Goal: Task Accomplishment & Management: Complete application form

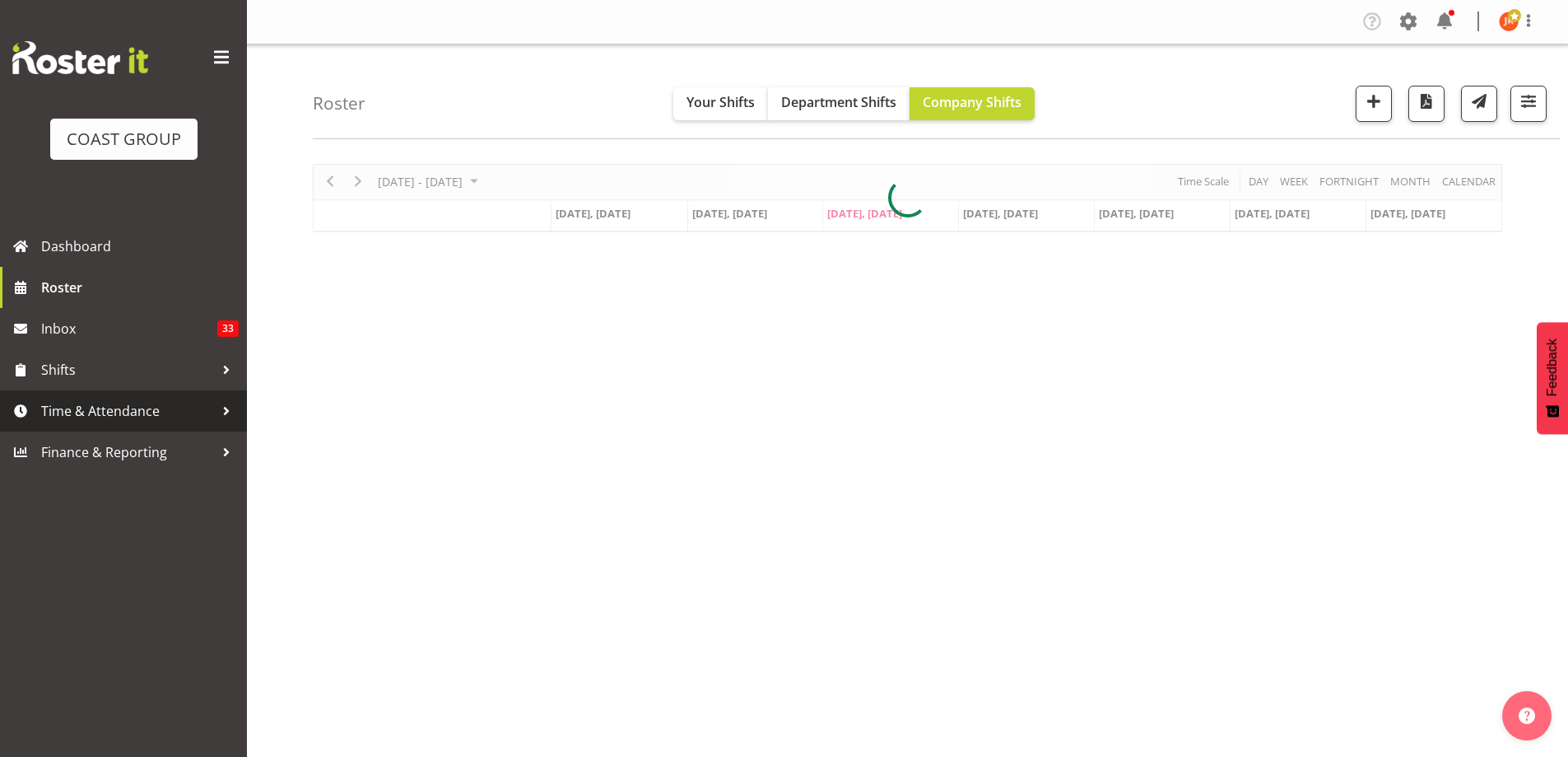
click at [108, 411] on span "Time & Attendance" at bounding box center [128, 411] width 173 height 25
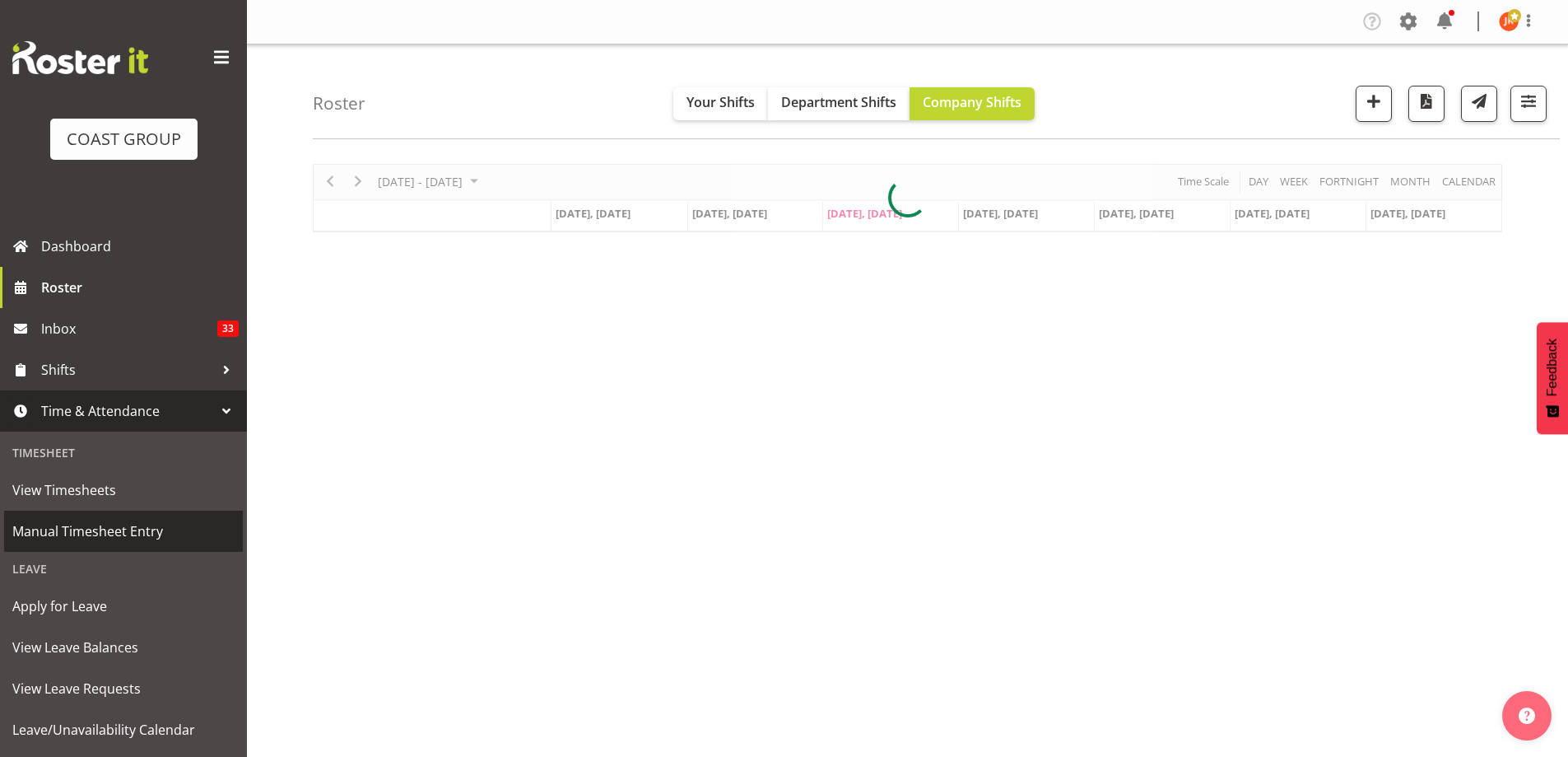
click at [91, 535] on span "Manual Timesheet Entry" at bounding box center [124, 531] width 222 height 25
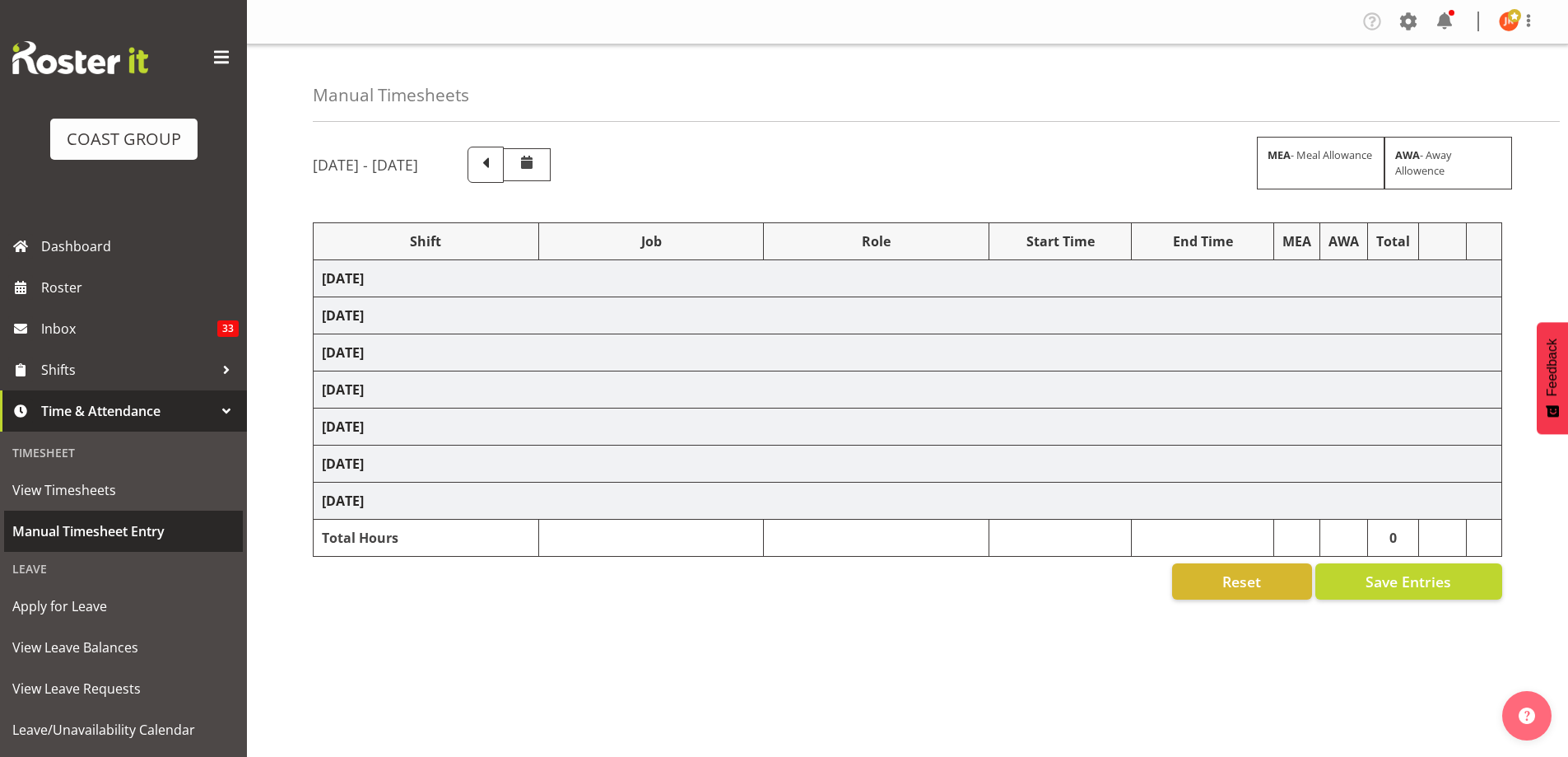
click at [120, 531] on span "Manual Timesheet Entry" at bounding box center [124, 531] width 222 height 25
click at [496, 166] on span at bounding box center [485, 164] width 22 height 22
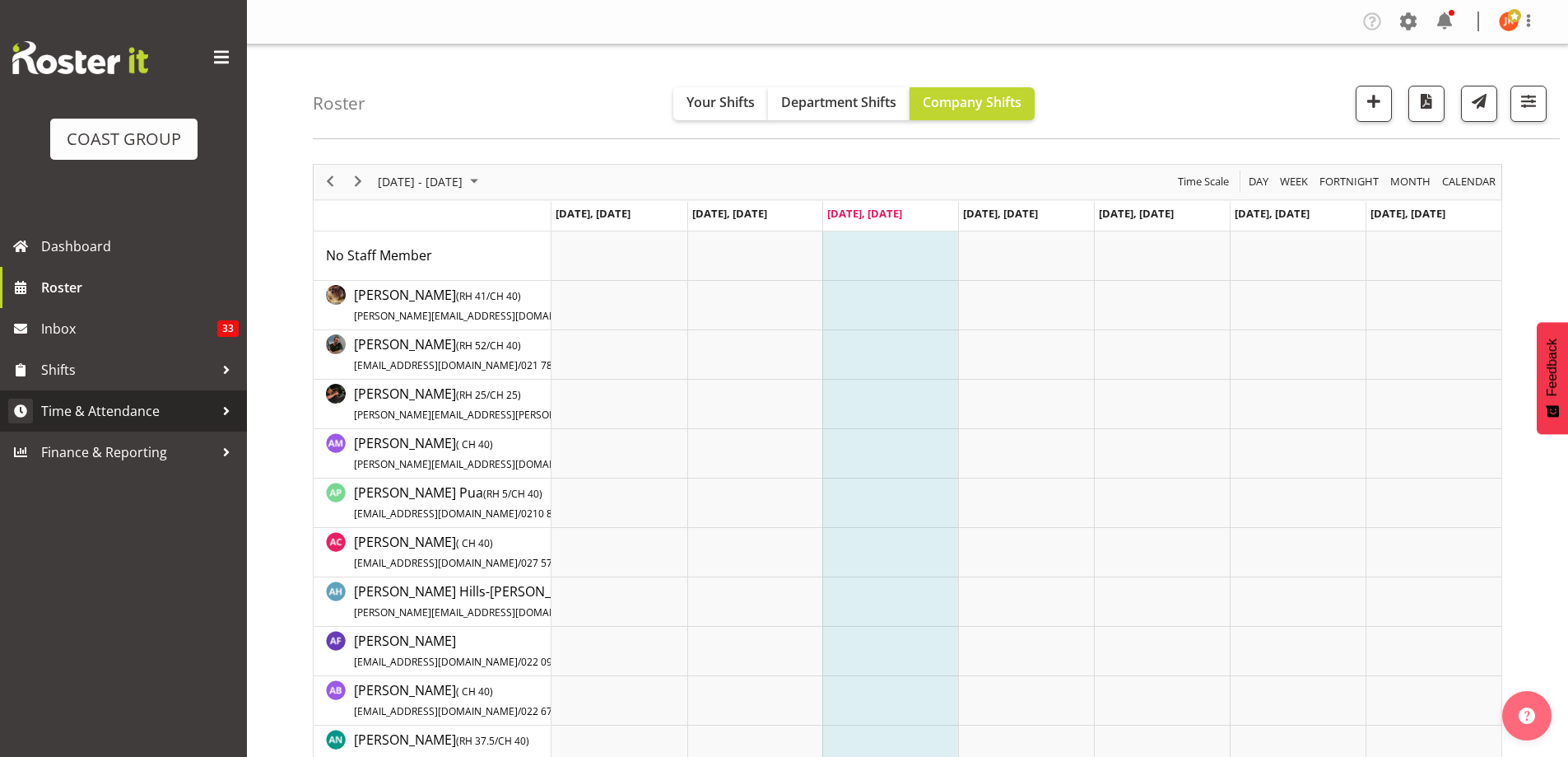
click at [157, 413] on span "Time & Attendance" at bounding box center [128, 411] width 173 height 25
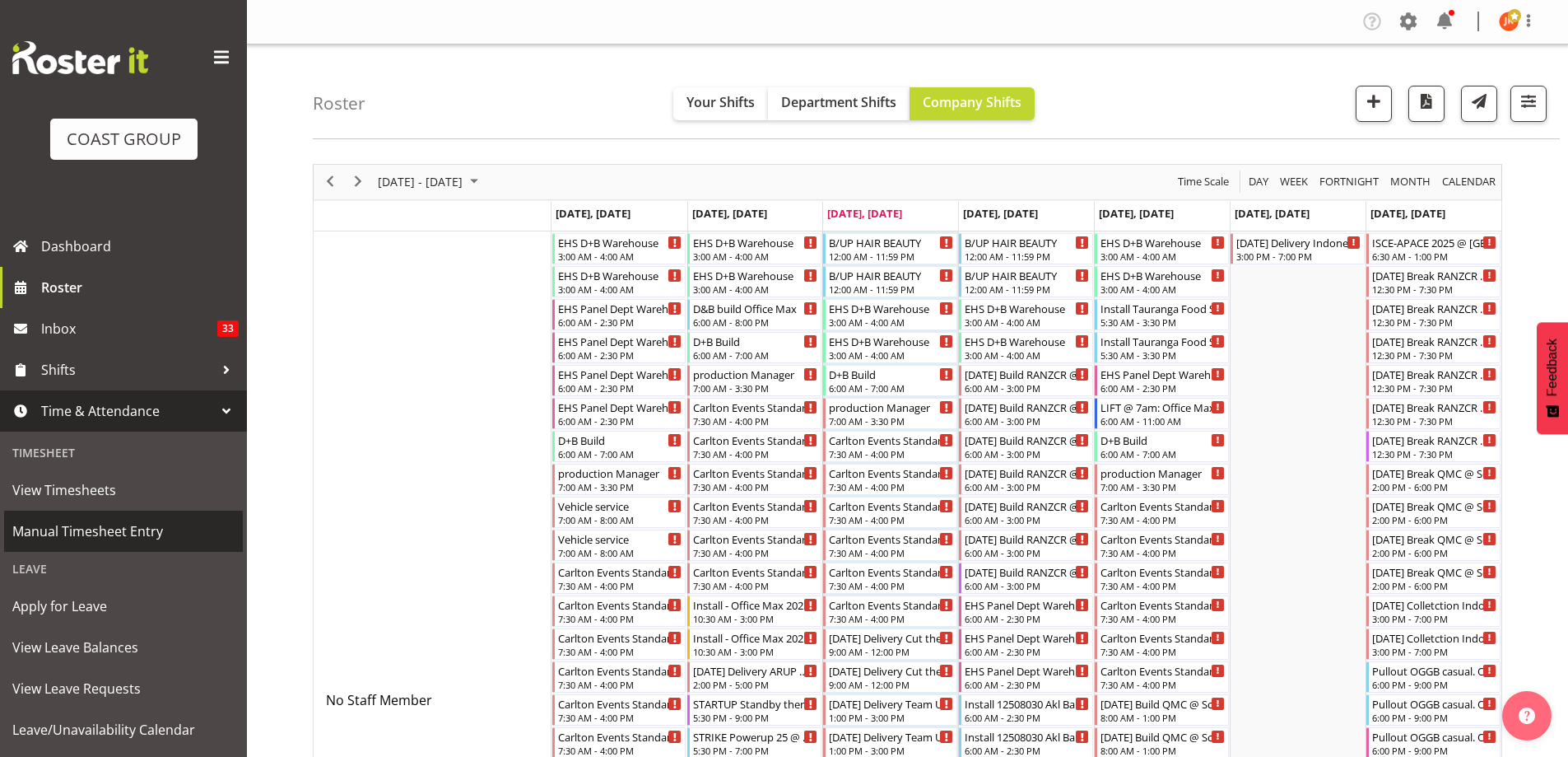
click at [82, 528] on span "Manual Timesheet Entry" at bounding box center [124, 531] width 222 height 25
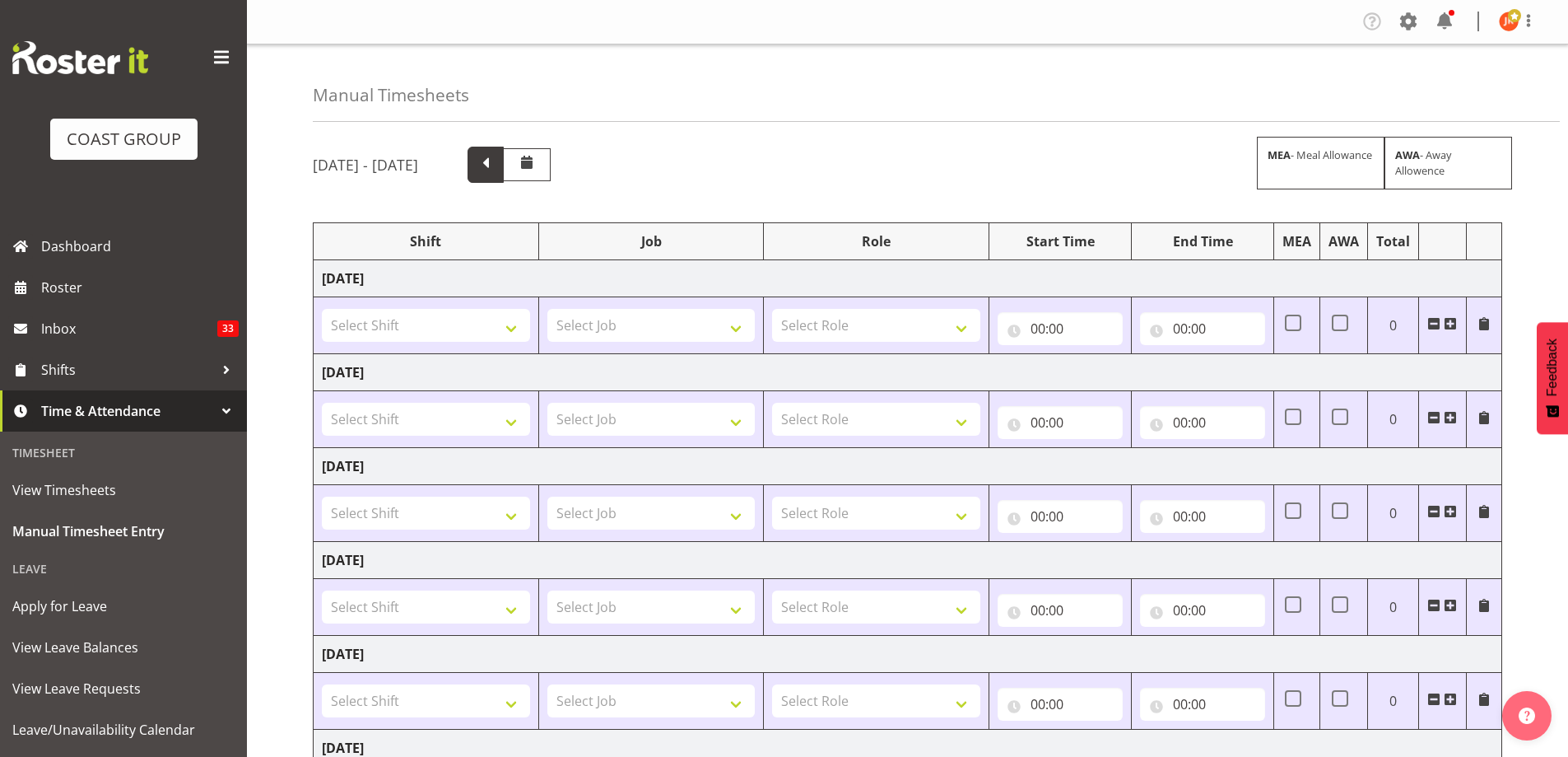
click at [496, 157] on span at bounding box center [485, 164] width 22 height 22
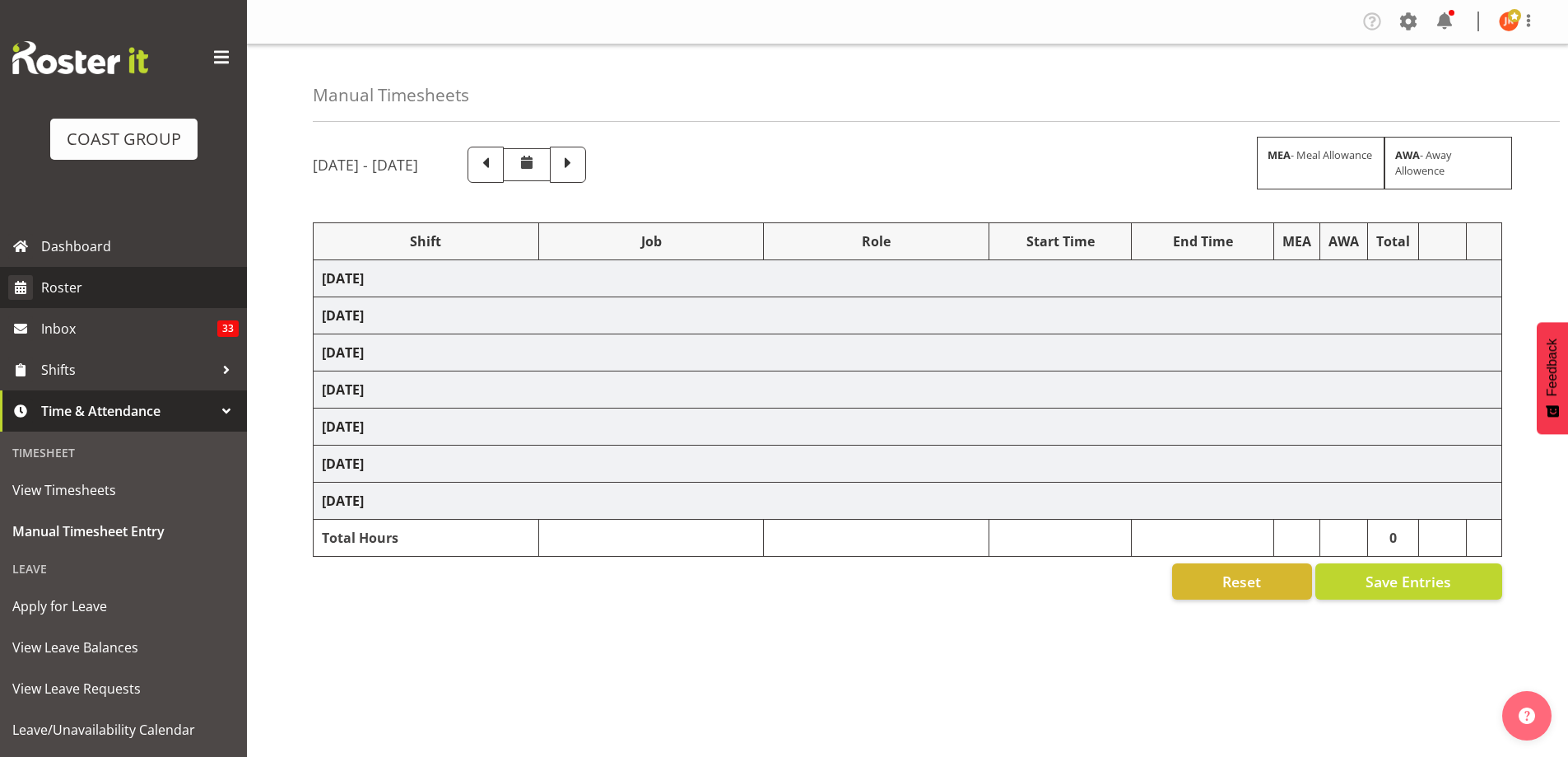
select select "39823"
select select "69"
select select "39823"
select select "69"
select select "39823"
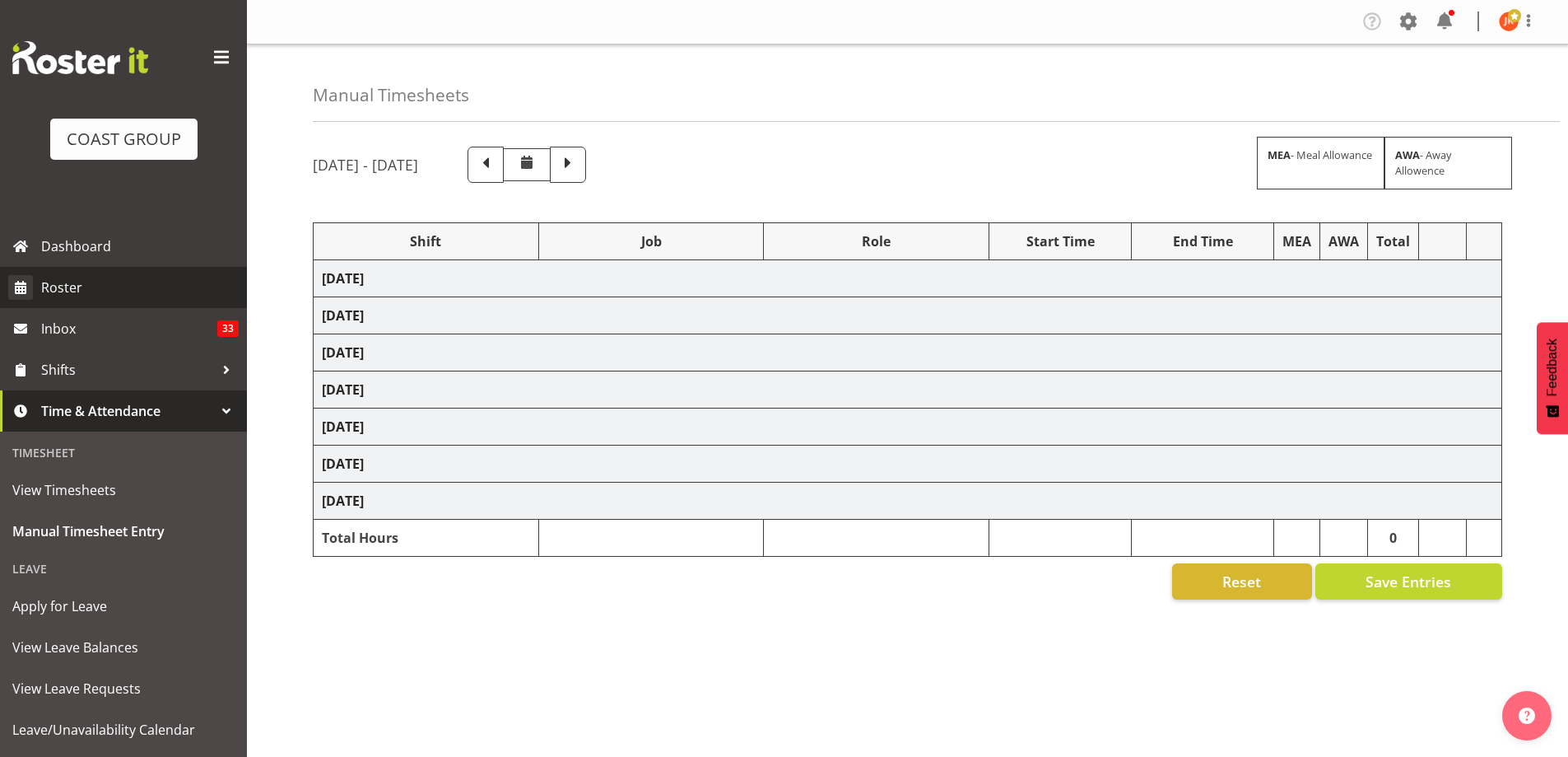
select select "69"
select select "39823"
select select "69"
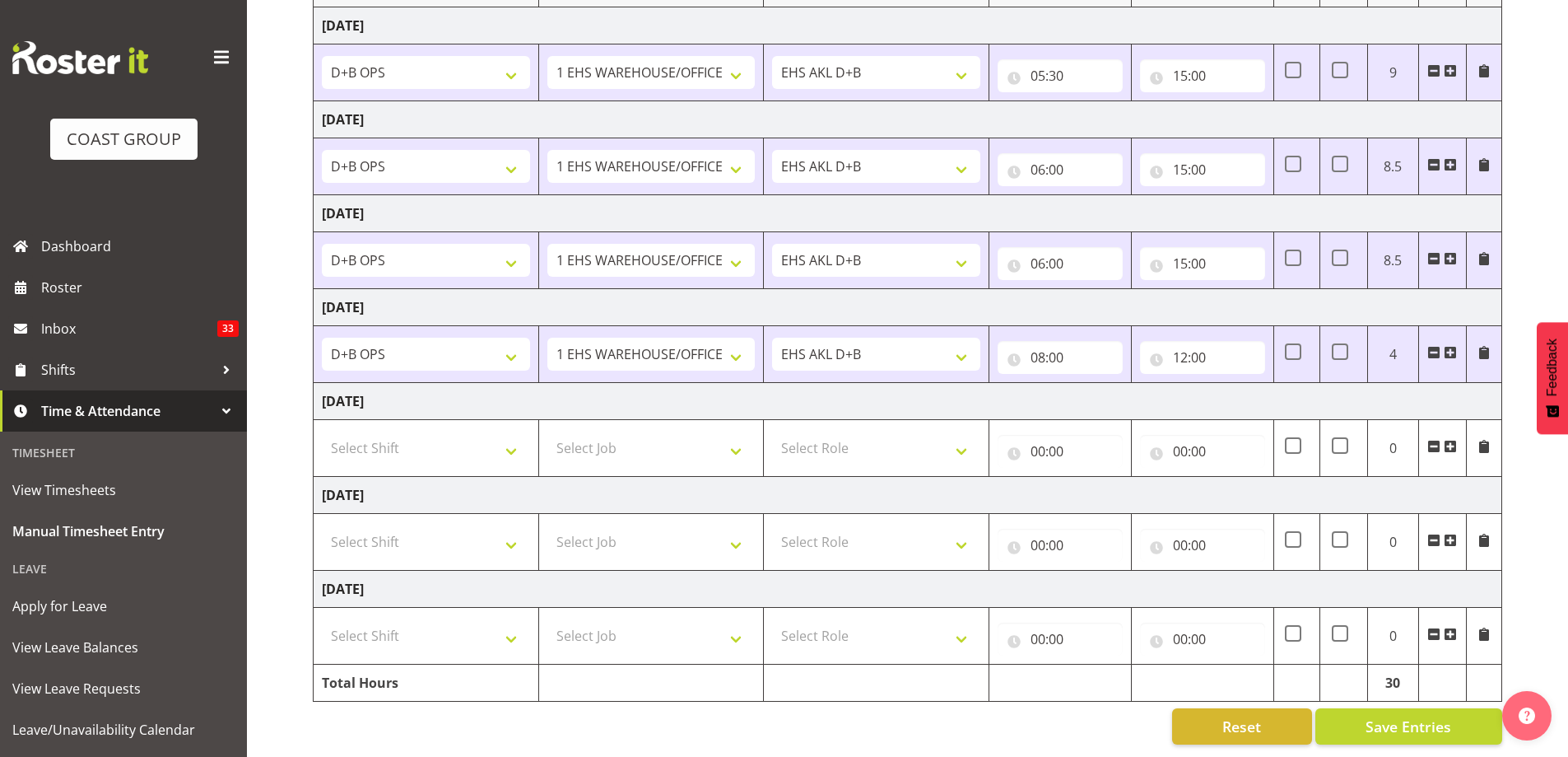
scroll to position [265, 0]
click at [511, 530] on select "Select Shift # Fieldays--[GEOGRAPHIC_DATA]. # Install Hutchwilco Boat Show at […" at bounding box center [426, 542] width 208 height 33
select select "21063"
click at [322, 525] on select "Select Shift # Fieldays--[GEOGRAPHIC_DATA]. # Install Hutchwilco Boat Show at […" at bounding box center [426, 542] width 208 height 33
click at [728, 530] on select "Select Job 1 Carlton Events 1 [PERSON_NAME][GEOGRAPHIC_DATA] 1 [PERSON_NAME][GE…" at bounding box center [651, 542] width 208 height 33
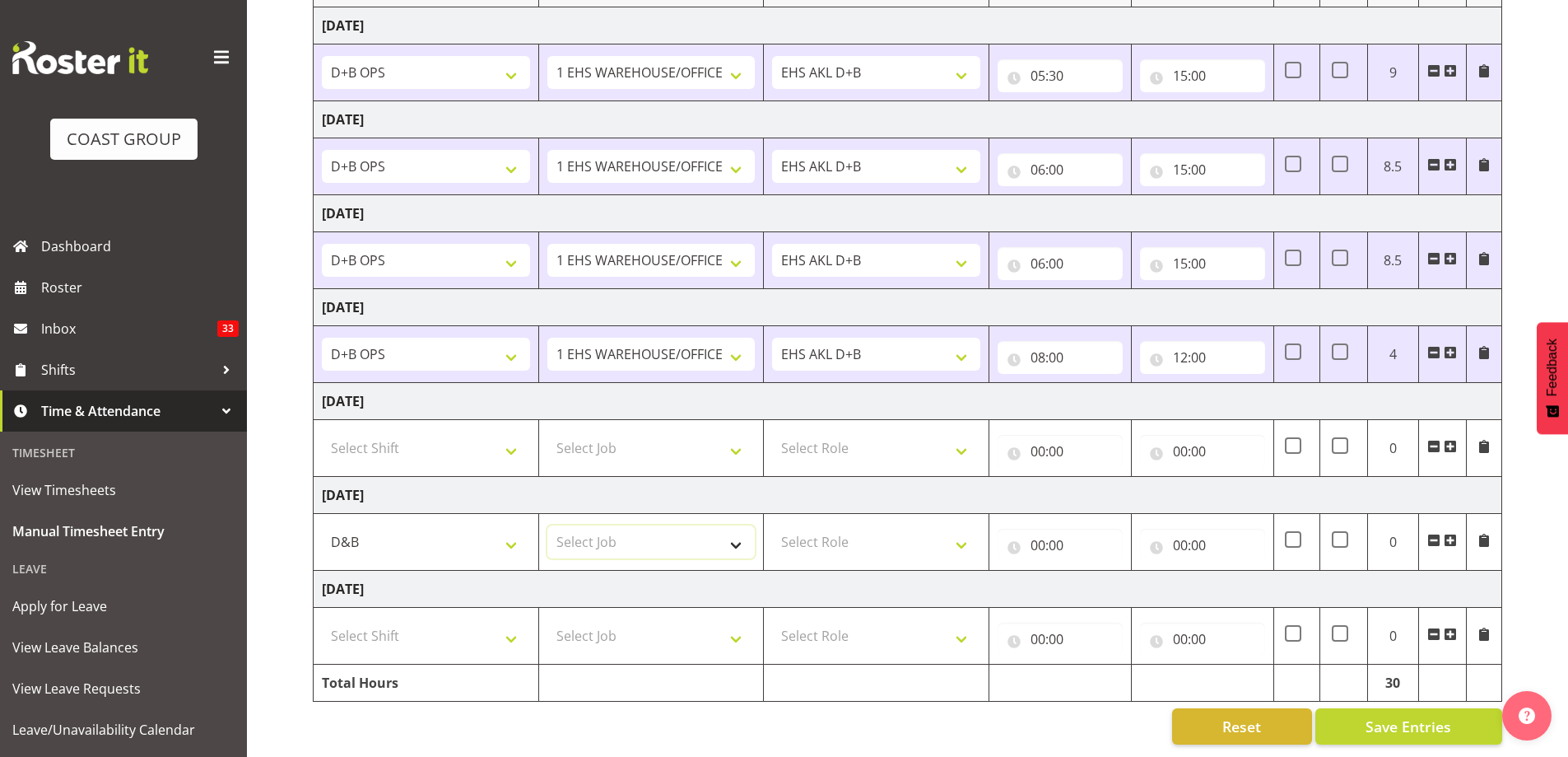
select select "69"
click at [548, 525] on select "Select Job 1 Carlton Events 1 [PERSON_NAME][GEOGRAPHIC_DATA] 1 [PERSON_NAME][GE…" at bounding box center [651, 542] width 208 height 33
click at [964, 539] on select "Select Role EHS AKL D+B" at bounding box center [876, 542] width 208 height 33
select select "194"
click at [772, 525] on select "Select Role EHS AKL D+B" at bounding box center [876, 542] width 208 height 33
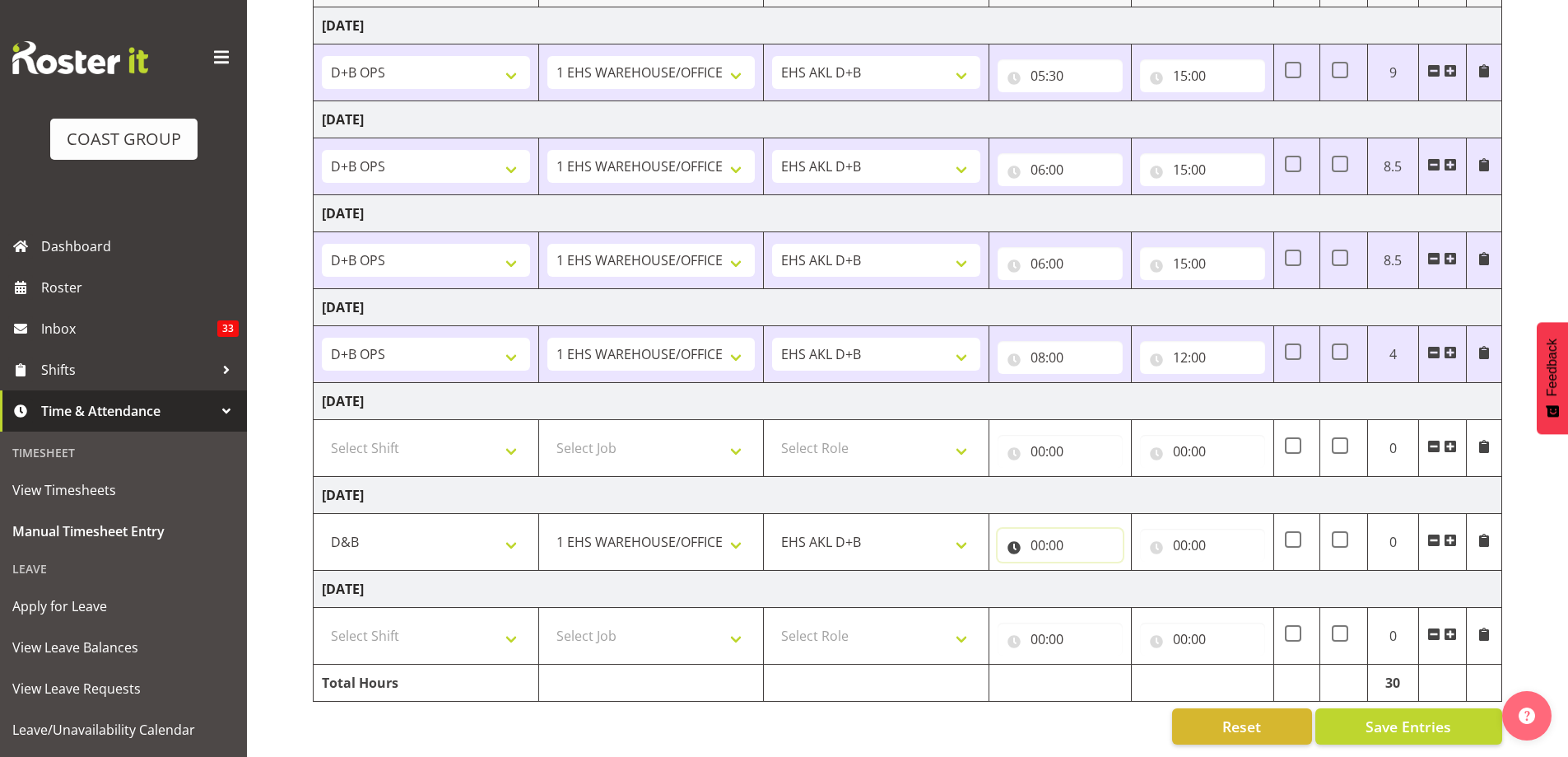
click at [1057, 530] on input "00:00" at bounding box center [1059, 545] width 125 height 33
click at [1104, 579] on select "00 01 02 03 04 05 06 07 08 09 10 11 12 13 14 15 16 17 18 19 20 21 22 23" at bounding box center [1110, 589] width 37 height 33
select select "5"
click at [1092, 572] on select "00 01 02 03 04 05 06 07 08 09 10 11 12 13 14 15 16 17 18 19 20 21 22 23" at bounding box center [1110, 589] width 37 height 33
click at [1151, 572] on select "00 01 02 03 04 05 06 07 08 09 10 11 12 13 14 15 16 17 18 19 20 21 22 23 24 25 2…" at bounding box center [1152, 589] width 37 height 33
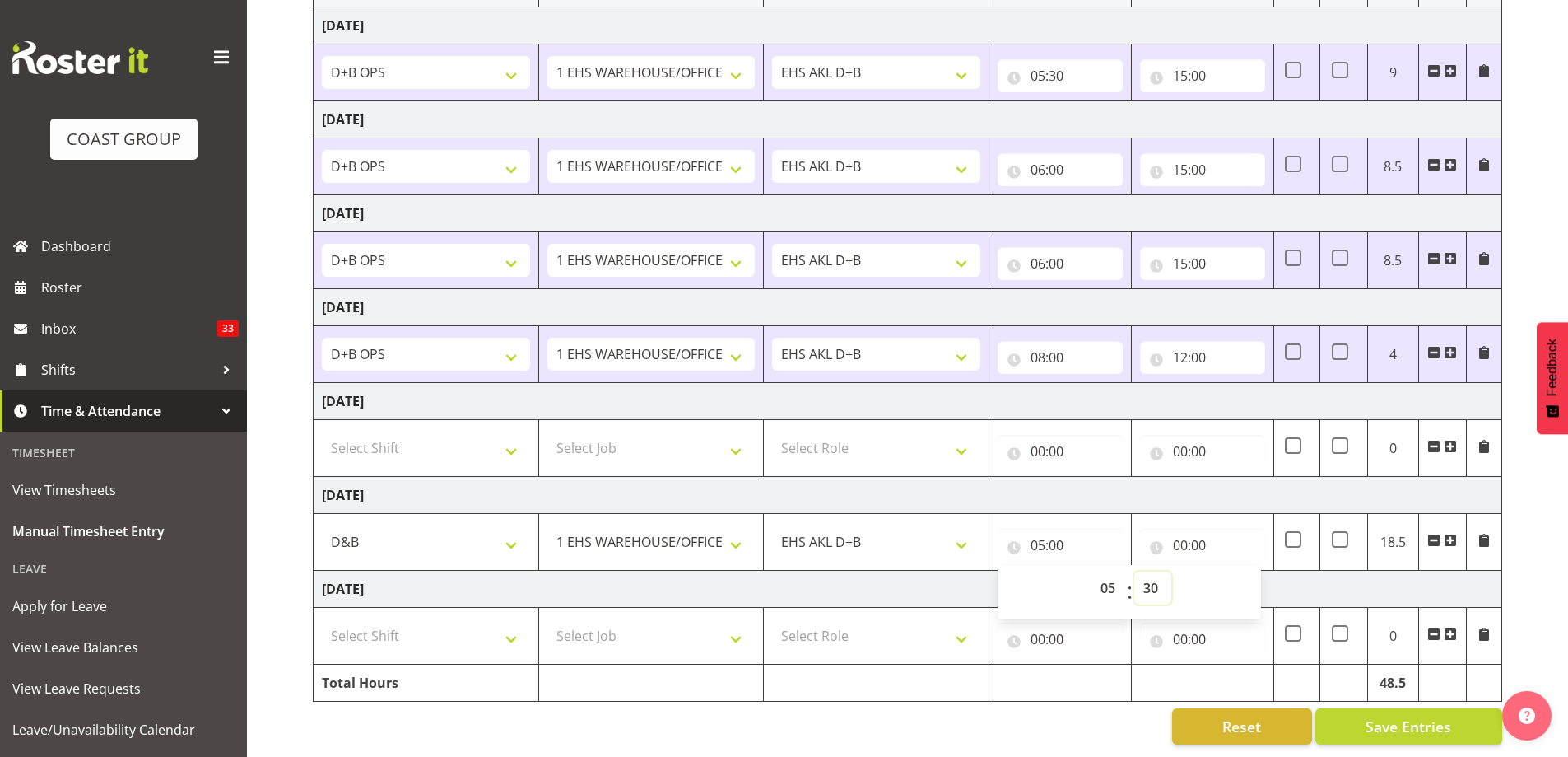
click at [1134, 572] on select "00 01 02 03 04 05 06 07 08 09 10 11 12 13 14 15 16 17 18 19 20 21 22 23 24 25 2…" at bounding box center [1152, 589] width 37 height 33
click at [1184, 531] on input "00:00" at bounding box center [1202, 545] width 125 height 33
type input "05:30"
click at [1244, 576] on select "00 01 02 03 04 05 06 07 08 09 10 11 12 13 14 15 16 17 18 19 20 21 22 23" at bounding box center [1252, 589] width 37 height 33
select select "14"
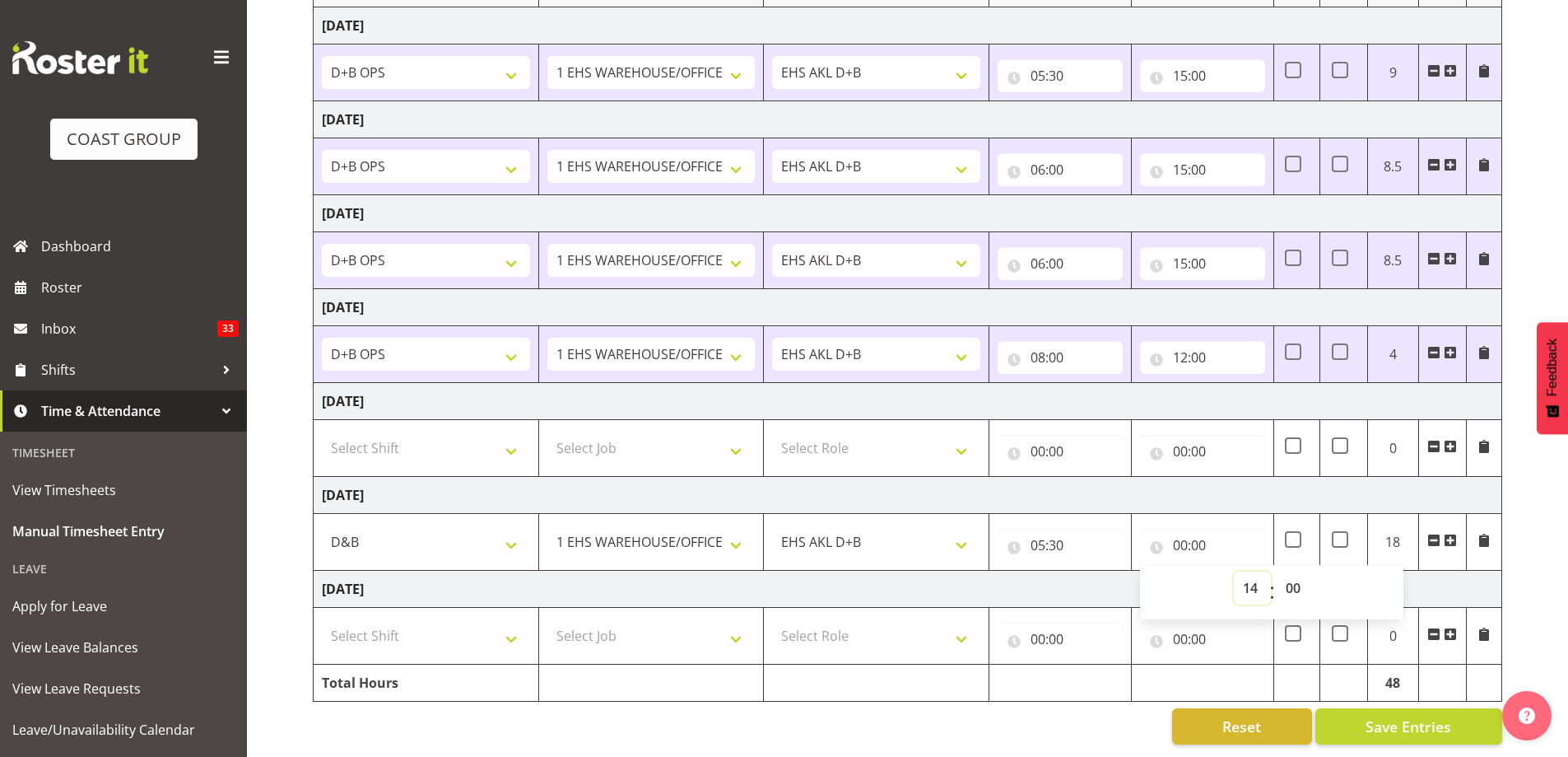
click at [1234, 572] on select "00 01 02 03 04 05 06 07 08 09 10 11 12 13 14 15 16 17 18 19 20 21 22 23" at bounding box center [1252, 589] width 37 height 33
click at [1293, 579] on select "00 01 02 03 04 05 06 07 08 09 10 11 12 13 14 15 16 17 18 19 20 21 22 23 24 25 2…" at bounding box center [1295, 589] width 37 height 33
type input "14:00"
select select "30"
click at [1277, 572] on select "00 01 02 03 04 05 06 07 08 09 10 11 12 13 14 15 16 17 18 19 20 21 22 23 24 25 2…" at bounding box center [1295, 589] width 37 height 33
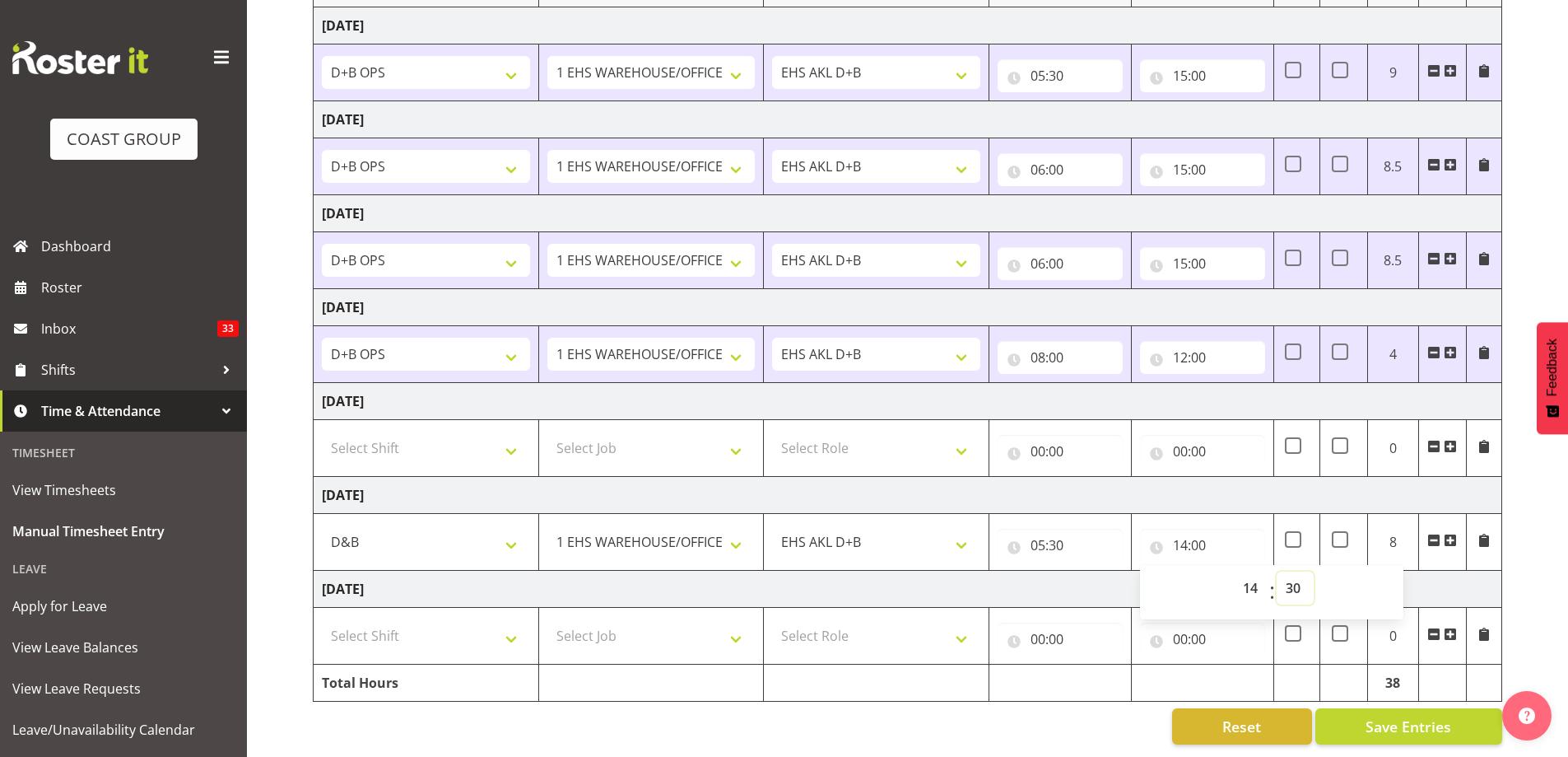
type input "14:30"
click at [1451, 534] on span at bounding box center [1450, 540] width 13 height 13
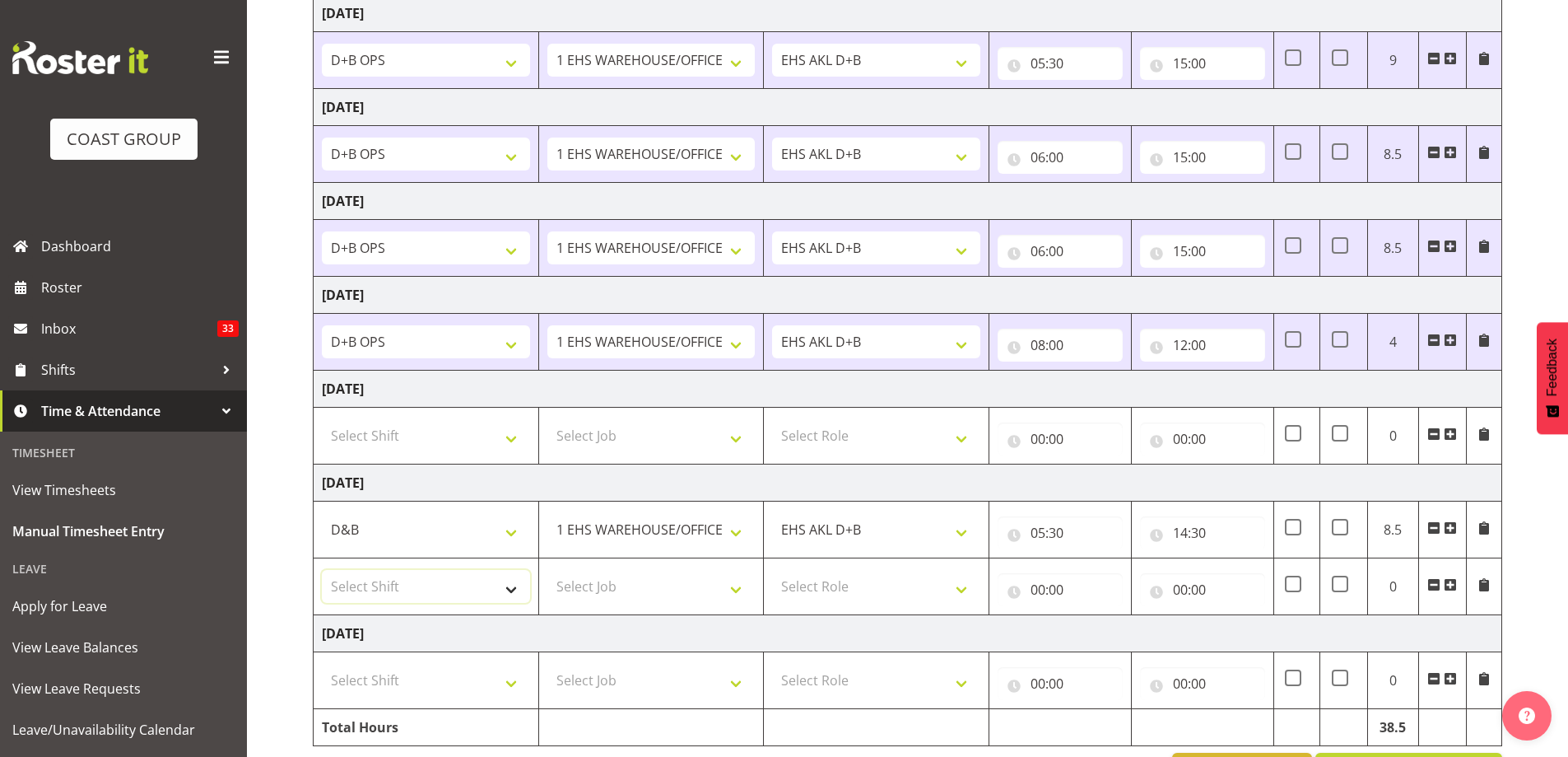
click at [509, 586] on select "Select Shift # Fieldays--[GEOGRAPHIC_DATA]. # Install Hutchwilco Boat Show at […" at bounding box center [426, 587] width 208 height 33
select select "56534"
click at [322, 570] on select "Select Shift # Fieldays--[GEOGRAPHIC_DATA]. # Install Hutchwilco Boat Show at […" at bounding box center [426, 587] width 208 height 33
click at [669, 586] on select "Select Job 1 Carlton Events 1 [PERSON_NAME][GEOGRAPHIC_DATA] 1 [PERSON_NAME][GE…" at bounding box center [651, 587] width 208 height 33
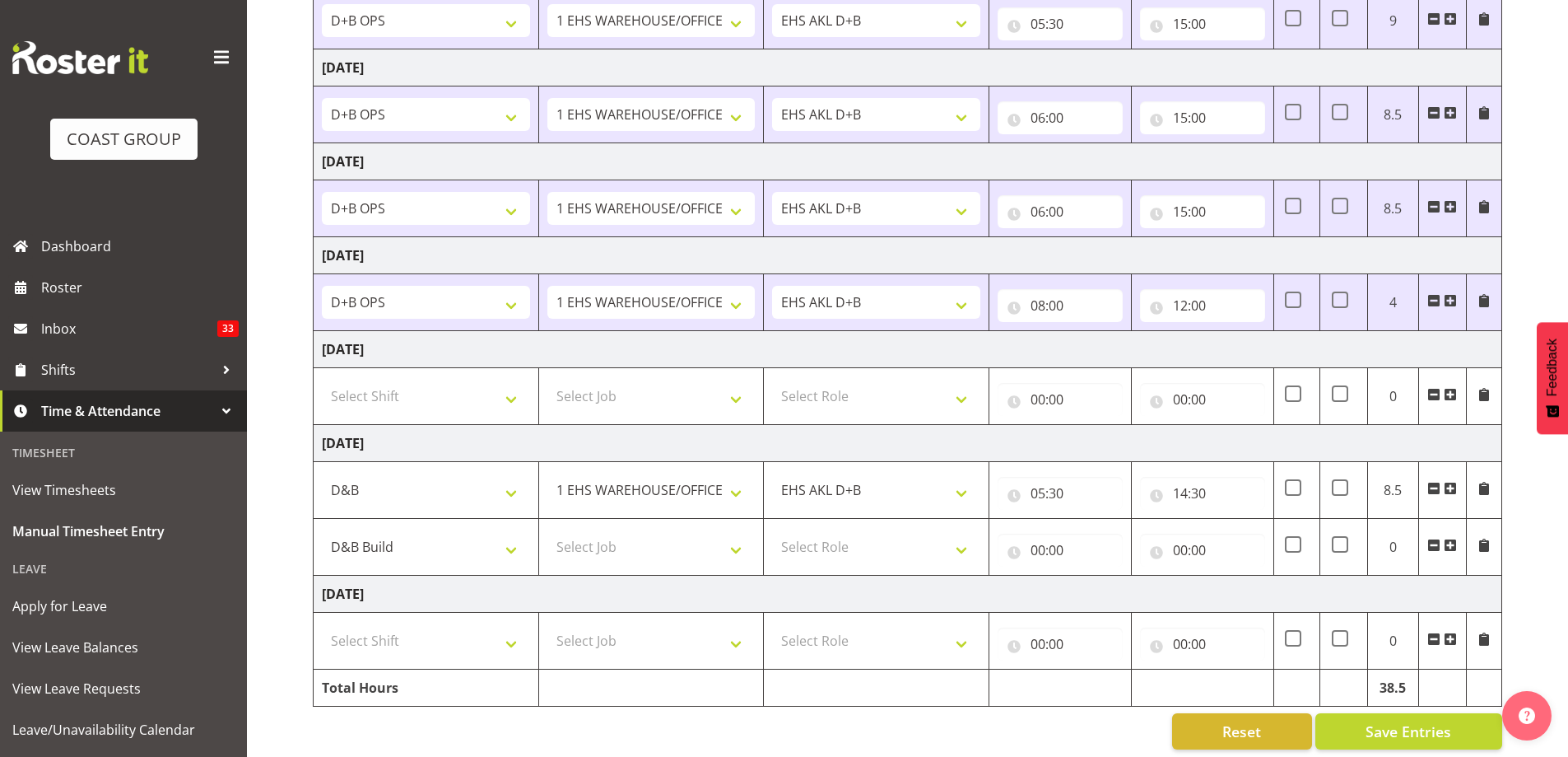
scroll to position [322, 0]
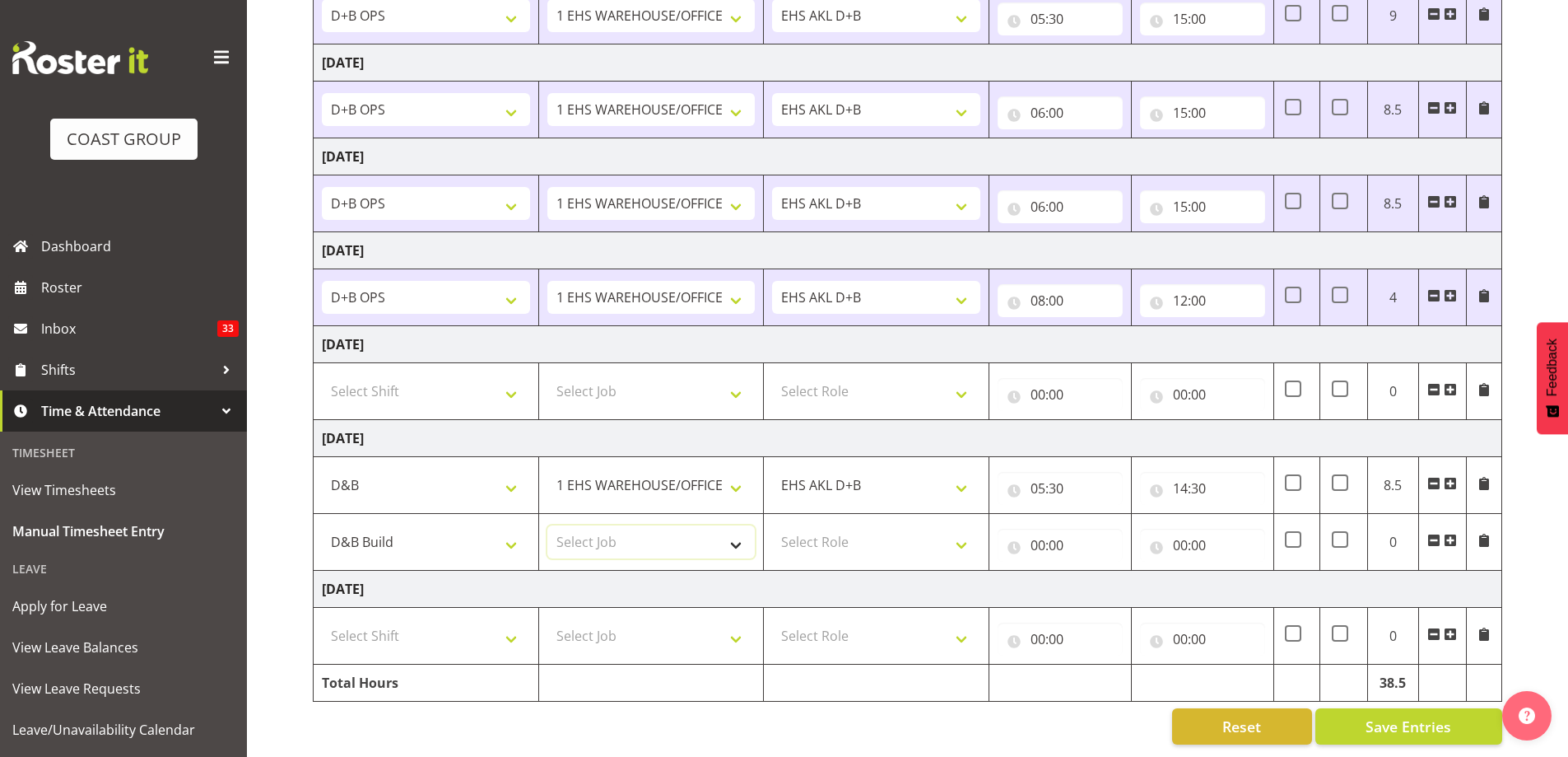
click at [731, 530] on select "Select Job 1 Carlton Events 1 [PERSON_NAME][GEOGRAPHIC_DATA] 1 [PERSON_NAME][GE…" at bounding box center [651, 542] width 208 height 33
select select "10145"
click at [548, 525] on select "Select Job 1 Carlton Events 1 [PERSON_NAME][GEOGRAPHIC_DATA] 1 [PERSON_NAME][GE…" at bounding box center [651, 542] width 208 height 33
click at [879, 525] on select "Select Role EHS AKL D+B" at bounding box center [876, 542] width 208 height 33
select select "194"
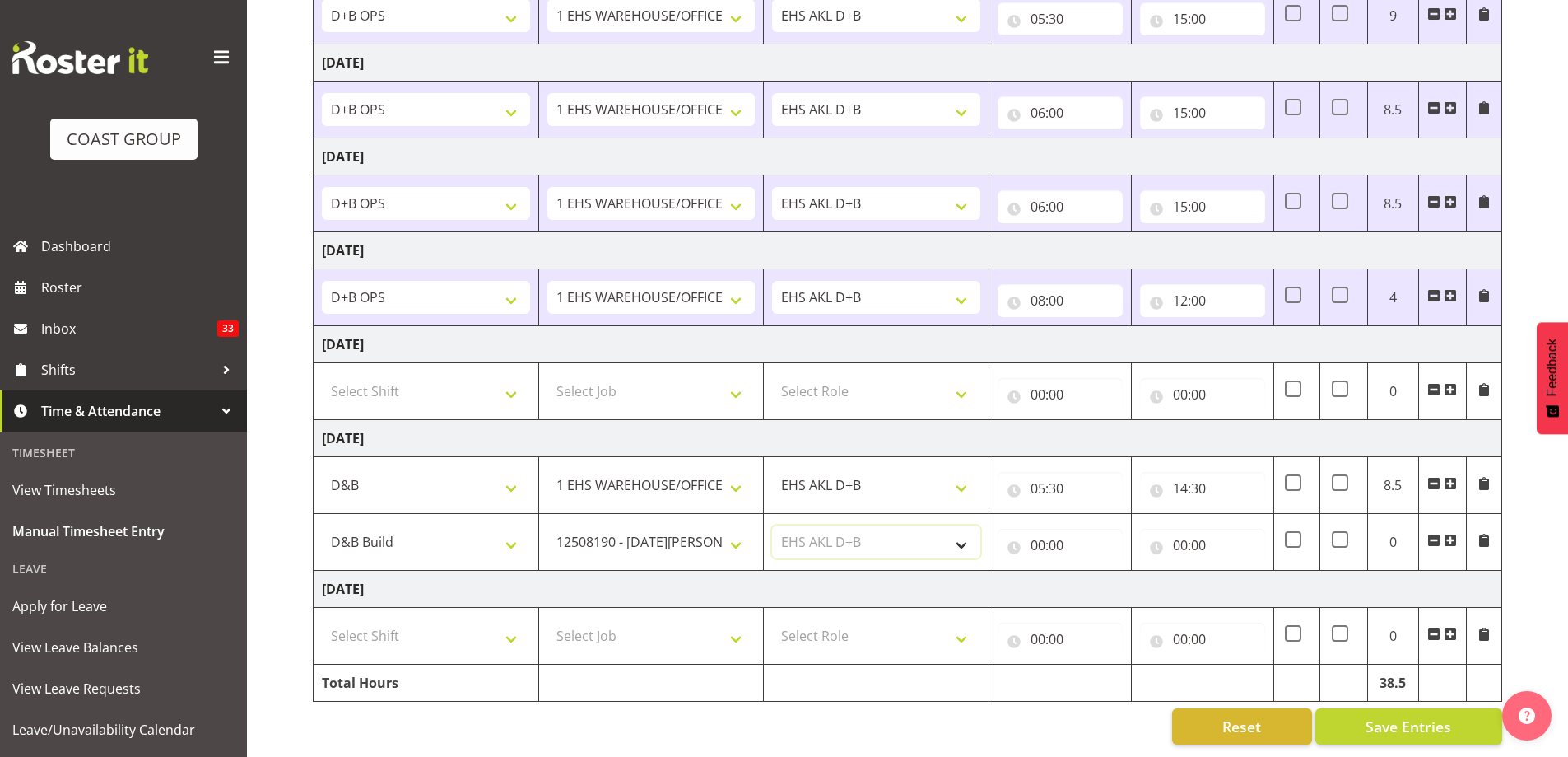
click at [772, 525] on select "Select Role EHS AKL D+B" at bounding box center [876, 542] width 208 height 33
click at [1045, 539] on input "00:00" at bounding box center [1059, 545] width 125 height 33
click at [1105, 577] on select "00 01 02 03 04 05 06 07 08 09 10 11 12 13 14 15 16 17 18 19 20 21 22 23" at bounding box center [1110, 589] width 37 height 33
select select "14"
click at [1092, 572] on select "00 01 02 03 04 05 06 07 08 09 10 11 12 13 14 15 16 17 18 19 20 21 22 23" at bounding box center [1110, 589] width 37 height 33
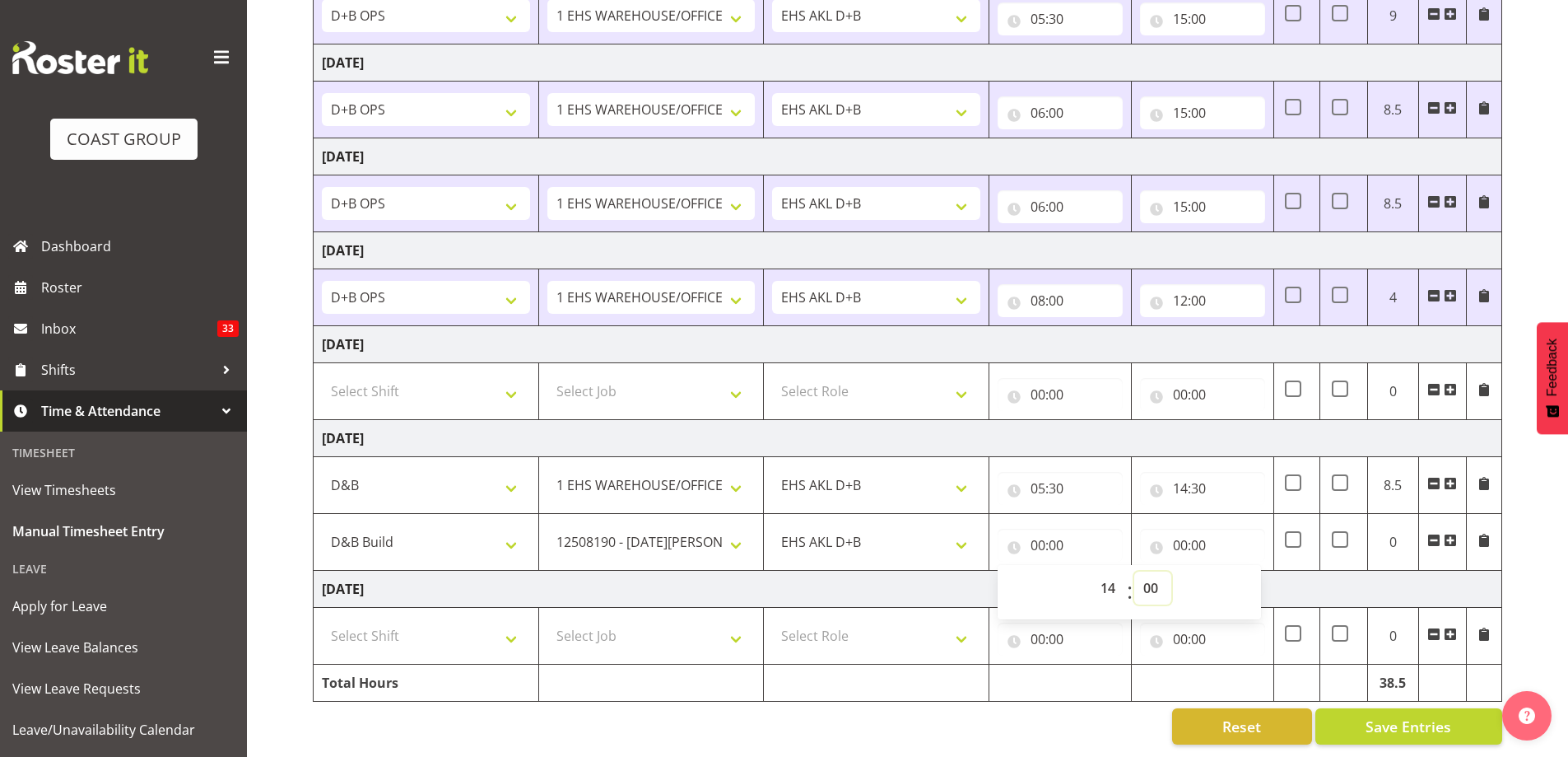
click at [1151, 579] on select "00 01 02 03 04 05 06 07 08 09 10 11 12 13 14 15 16 17 18 19 20 21 22 23 24 25 2…" at bounding box center [1152, 589] width 37 height 33
click at [1153, 578] on select "00 01 02 03 04 05 06 07 08 09 10 11 12 13 14 15 16 17 18 19 20 21 22 23 24 25 2…" at bounding box center [1152, 589] width 37 height 33
click at [1134, 572] on select "00 01 02 03 04 05 06 07 08 09 10 11 12 13 14 15 16 17 18 19 20 21 22 23 24 25 2…" at bounding box center [1152, 589] width 37 height 33
click at [1181, 532] on input "00:00" at bounding box center [1202, 545] width 125 height 33
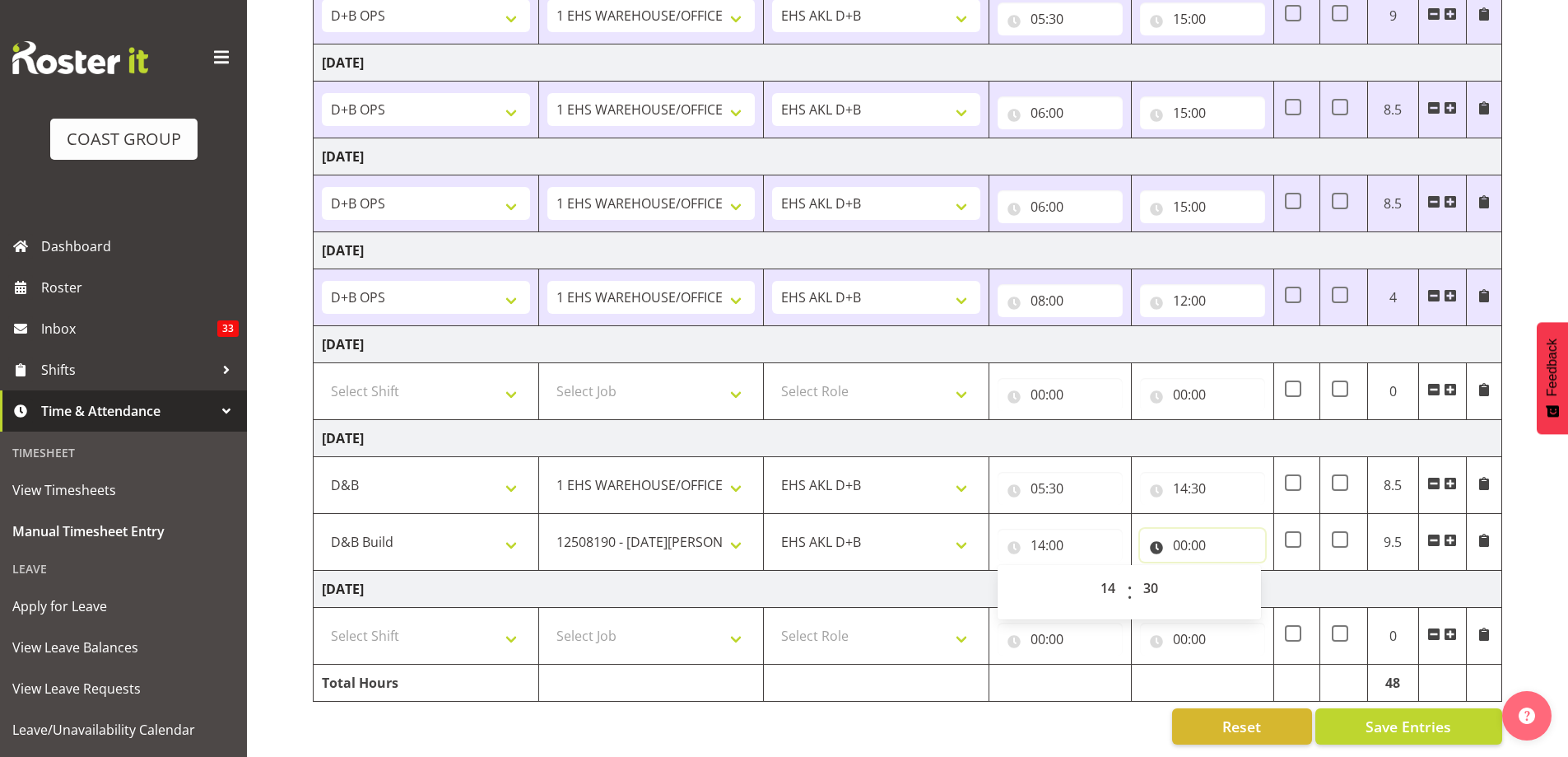
type input "14:30"
click at [1247, 574] on select "00 01 02 03 04 05 06 07 08 09 10 11 12 13 14 15 16 17 18 19 20 21 22 23" at bounding box center [1252, 589] width 37 height 33
click at [1234, 572] on select "00 01 02 03 04 05 06 07 08 09 10 11 12 13 14 15 16 17 18 19 20 21 22 23" at bounding box center [1252, 589] width 37 height 33
click at [1448, 571] on td "[DATE]" at bounding box center [908, 589] width 1189 height 37
type input "19:00"
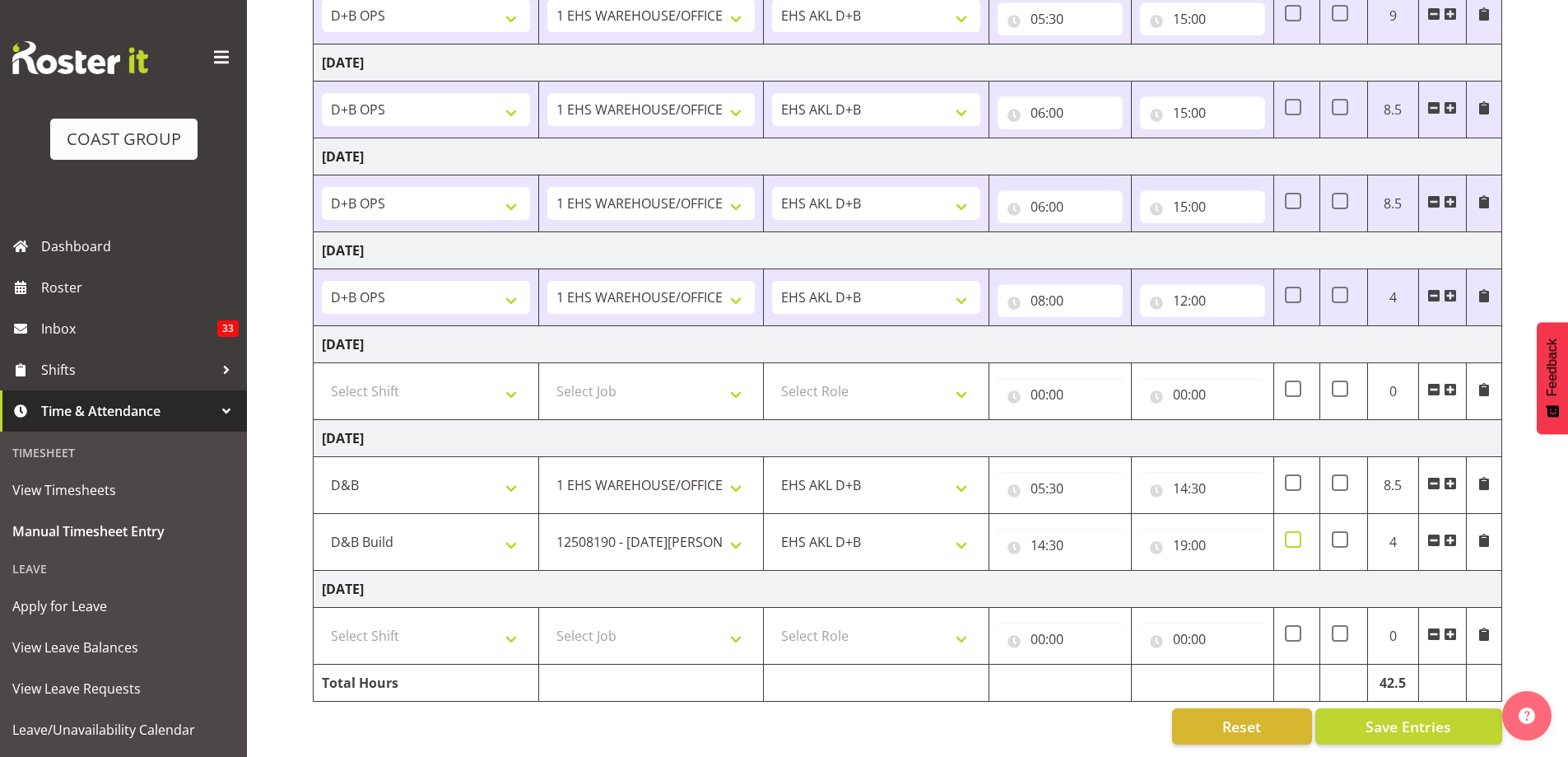
click at [1288, 531] on span at bounding box center [1293, 540] width 17 height 17
click at [1288, 535] on input "checkbox" at bounding box center [1290, 540] width 11 height 11
checkbox input "true"
click at [499, 633] on select "Select Shift # Fieldays--[GEOGRAPHIC_DATA]. # Install Hutchwilco Boat Show at […" at bounding box center [426, 636] width 208 height 33
click at [516, 627] on select "Select Shift # Fieldays--[GEOGRAPHIC_DATA]. # Install Hutchwilco Boat Show at […" at bounding box center [426, 636] width 208 height 33
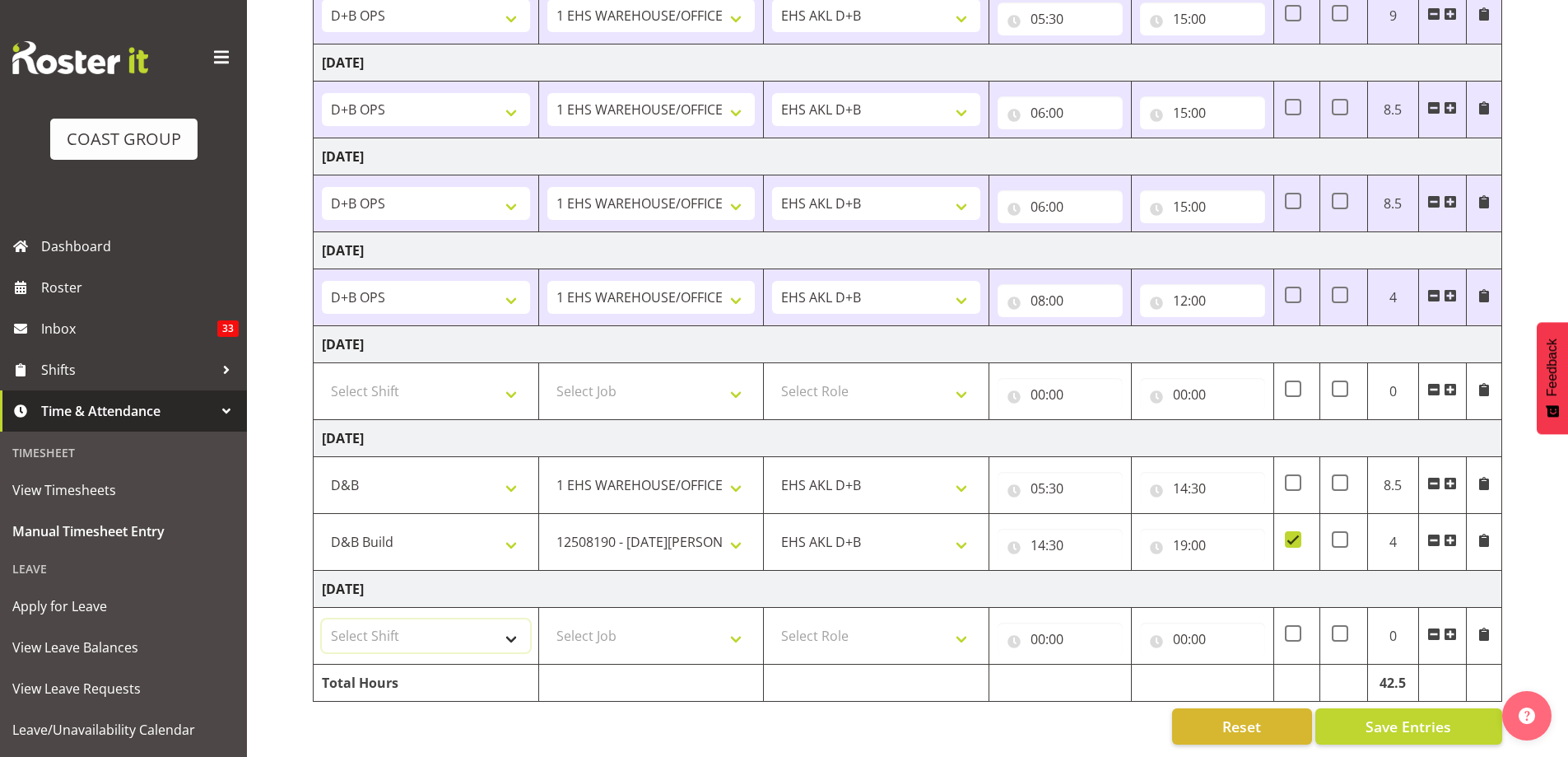
click at [509, 629] on select "Select Shift # Fieldays--[GEOGRAPHIC_DATA]. # Install Hutchwilco Boat Show at […" at bounding box center [426, 636] width 208 height 33
select select "57512"
click at [322, 619] on select "Select Shift # Fieldays--[GEOGRAPHIC_DATA]. # Install Hutchwilco Boat Show at […" at bounding box center [426, 636] width 208 height 33
click at [723, 628] on select "Select Job 1 Carlton Events 1 [PERSON_NAME][GEOGRAPHIC_DATA] 1 [PERSON_NAME][GE…" at bounding box center [651, 636] width 208 height 33
select select "10080"
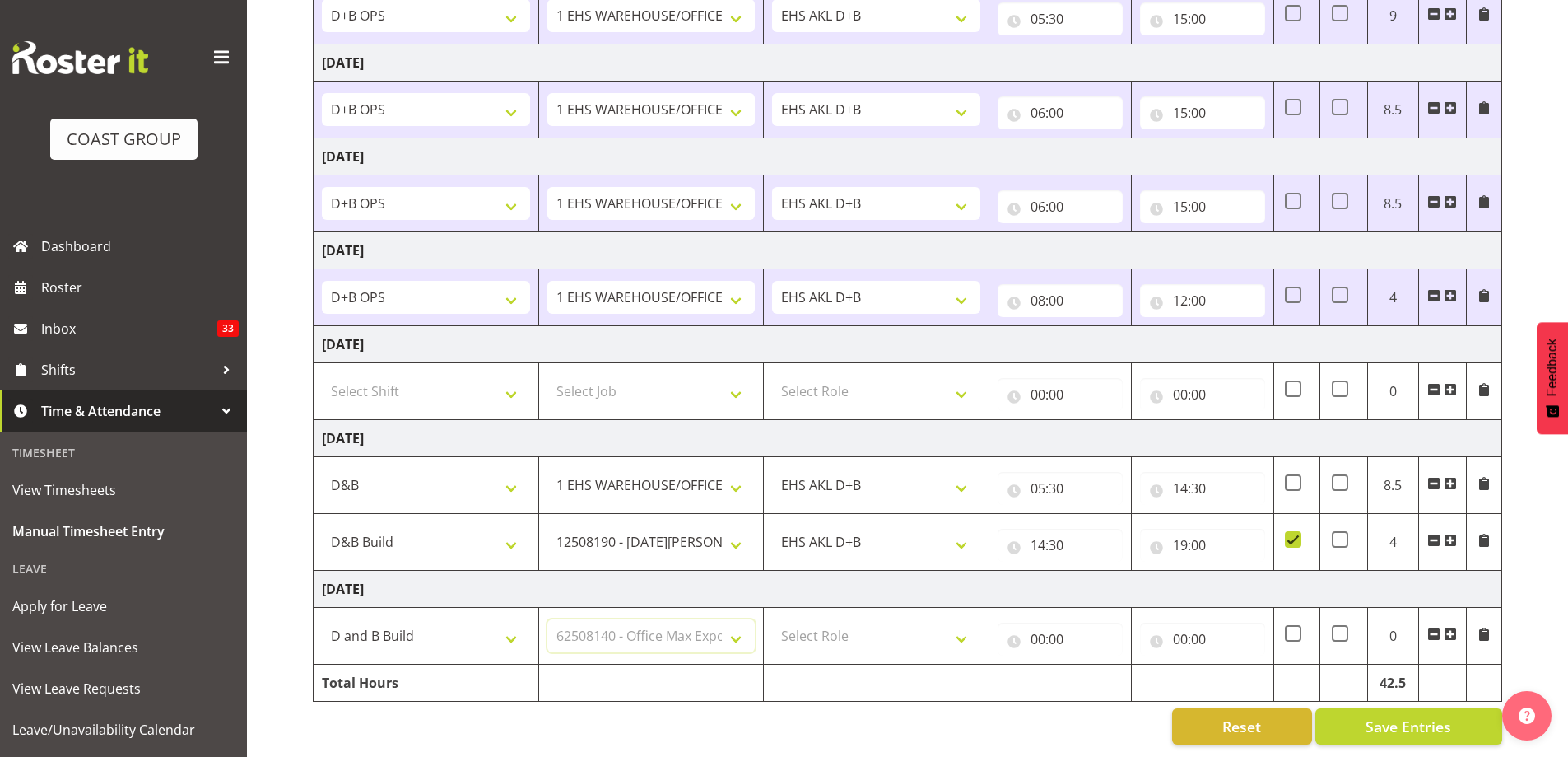
click at [548, 619] on select "Select Job 1 Carlton Events 1 [PERSON_NAME][GEOGRAPHIC_DATA] 1 [PERSON_NAME][GE…" at bounding box center [651, 636] width 208 height 33
click at [888, 624] on select "Select Role EHS AKL D+B" at bounding box center [876, 636] width 208 height 33
select select "194"
click at [772, 619] on select "Select Role EHS AKL D+B" at bounding box center [876, 636] width 208 height 33
click at [1036, 626] on input "00:00" at bounding box center [1059, 639] width 125 height 33
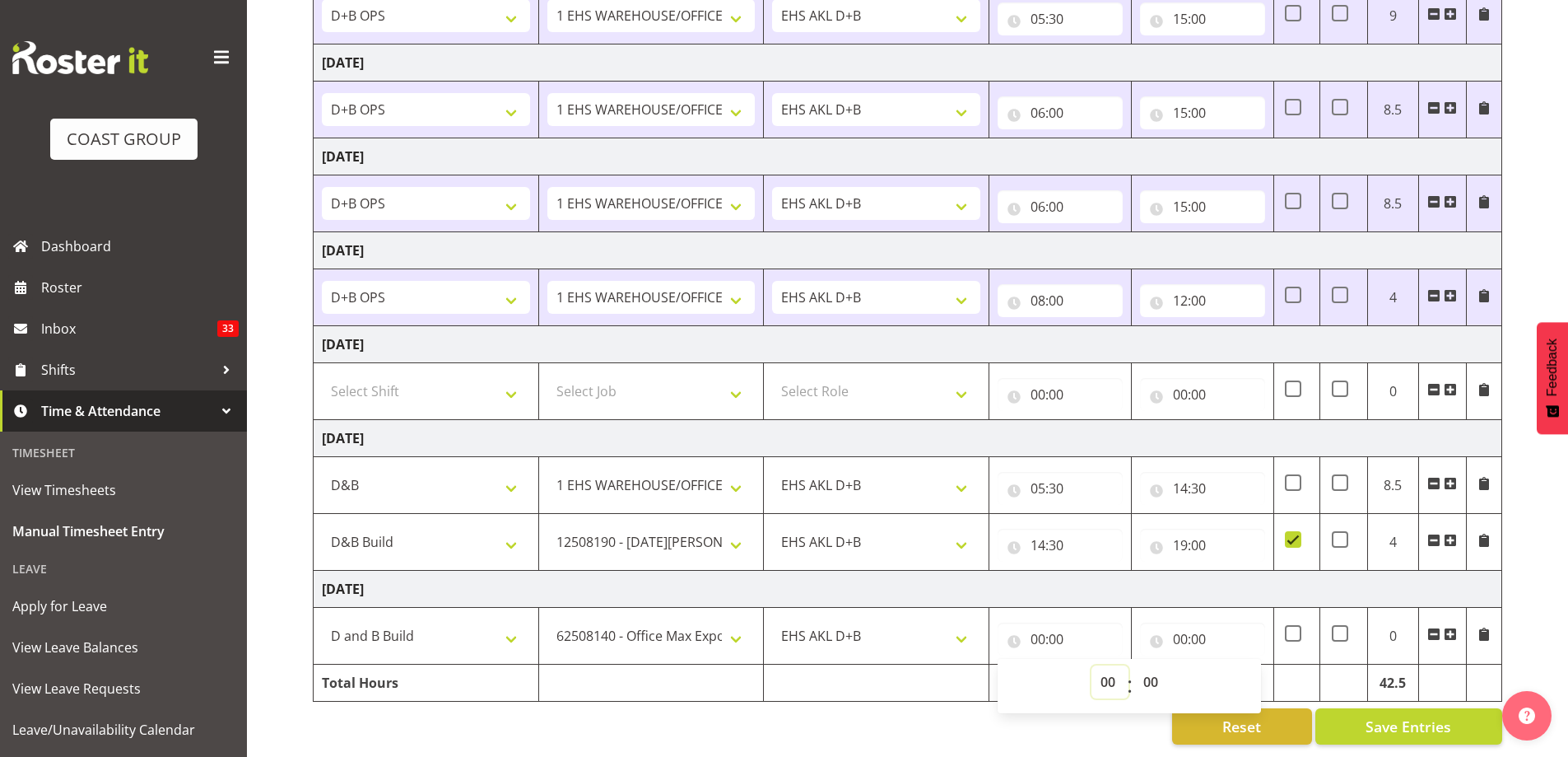
click at [1108, 674] on select "00 01 02 03 04 05 06 07 08 09 10 11 12 13 14 15 16 17 18 19 20 21 22 23" at bounding box center [1110, 682] width 37 height 33
select select "4"
click at [1092, 666] on select "00 01 02 03 04 05 06 07 08 09 10 11 12 13 14 15 16 17 18 19 20 21 22 23" at bounding box center [1110, 682] width 37 height 33
type input "04:00"
click at [1154, 674] on select "00 01 02 03 04 05 06 07 08 09 10 11 12 13 14 15 16 17 18 19 20 21 22 23 24 25 2…" at bounding box center [1152, 682] width 37 height 33
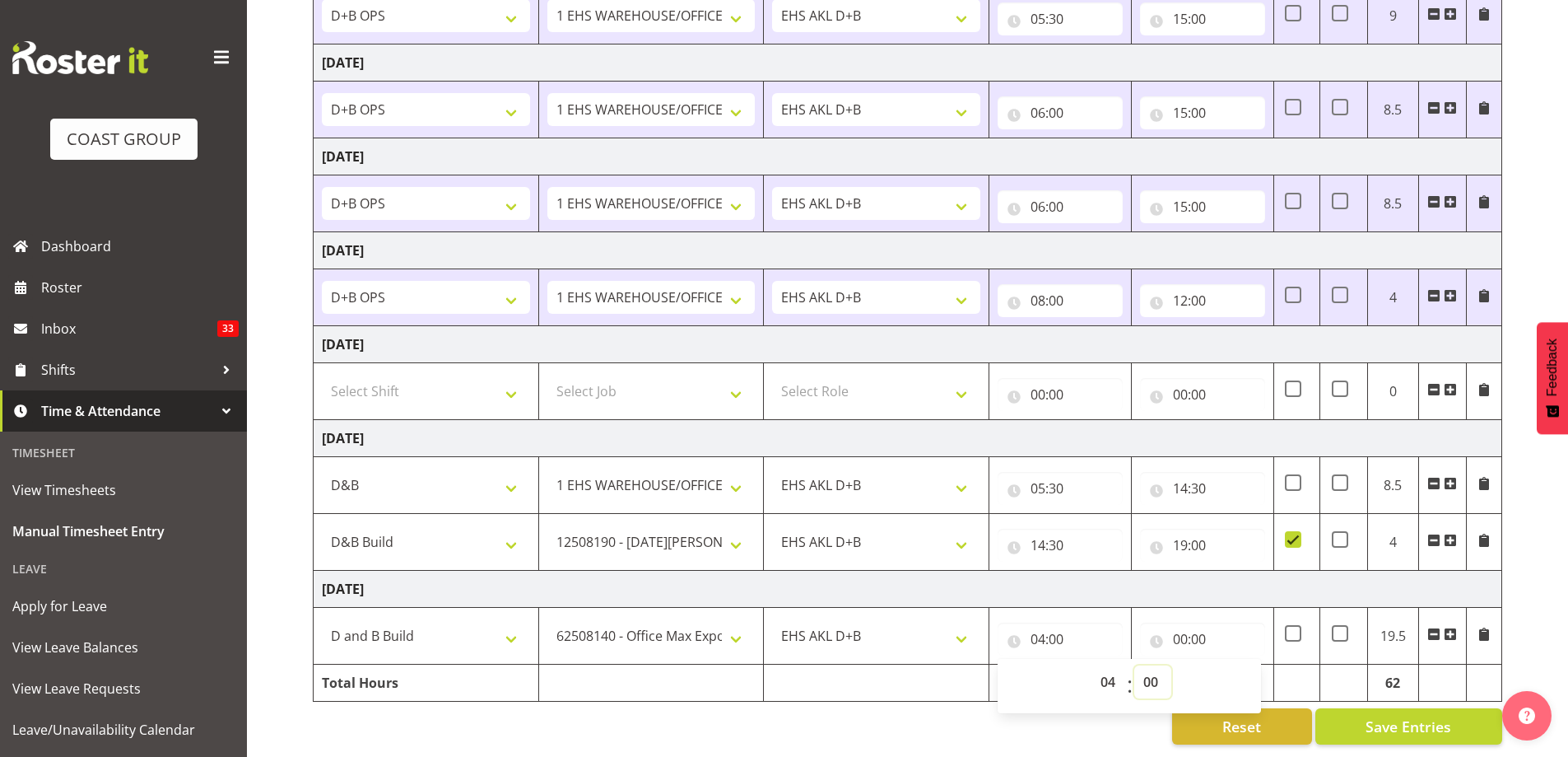
select select "30"
click at [1134, 666] on select "00 01 02 03 04 05 06 07 08 09 10 11 12 13 14 15 16 17 18 19 20 21 22 23 24 25 2…" at bounding box center [1152, 682] width 37 height 33
type input "04:30"
click at [1178, 630] on input "00:00" at bounding box center [1202, 639] width 125 height 33
click at [1249, 666] on select "00 01 02 03 04 05 06 07 08 09 10 11 12 13 14 15 16 17 18 19 20 21 22 23" at bounding box center [1252, 682] width 37 height 33
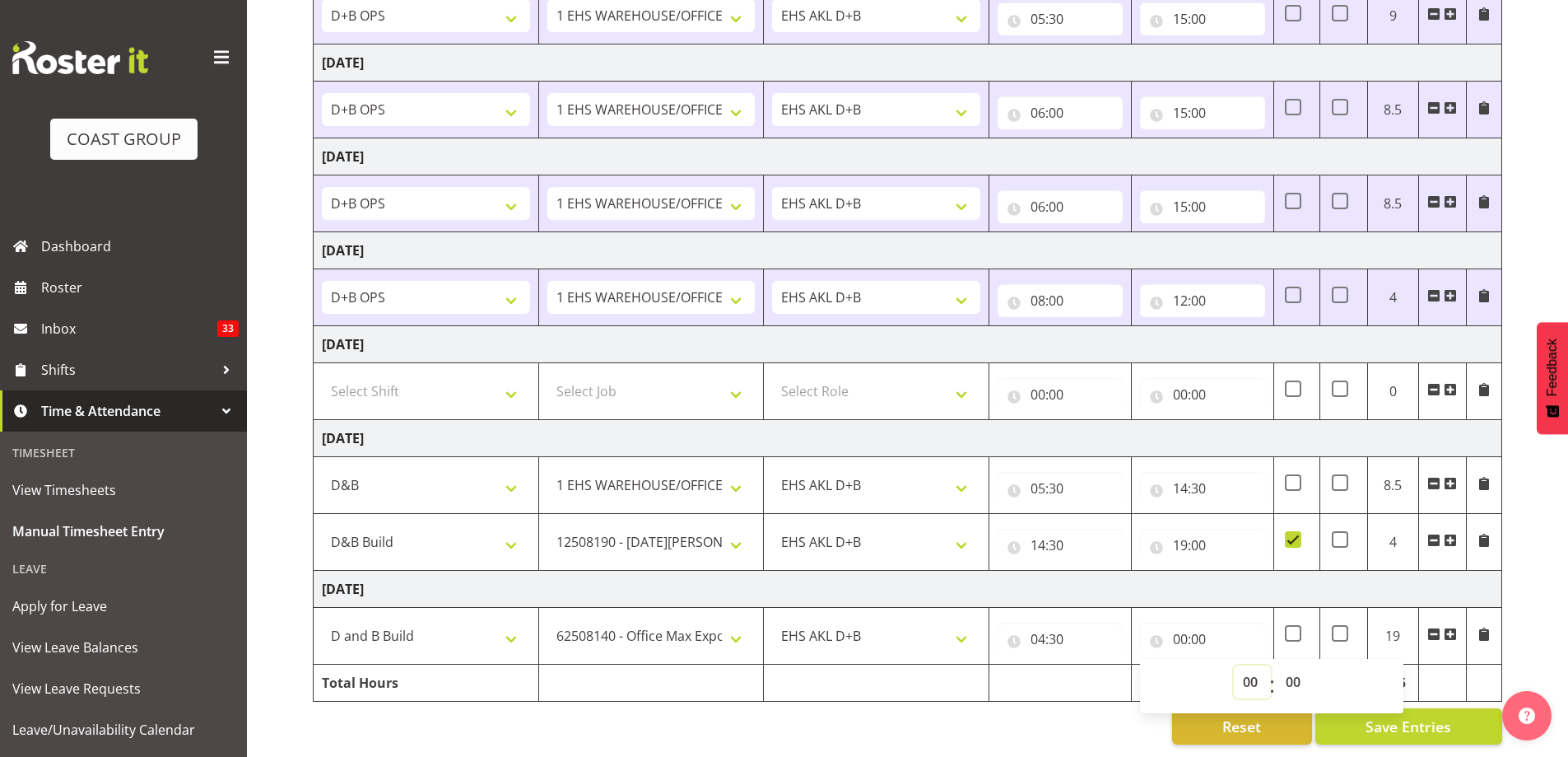
select select "16"
click at [1234, 666] on select "00 01 02 03 04 05 06 07 08 09 10 11 12 13 14 15 16 17 18 19 20 21 22 23" at bounding box center [1252, 682] width 37 height 33
type input "16:00"
click at [1547, 638] on div "[DATE] - [DATE] MEA - Meal Allowance AWA - Away Allowence Shift Job Role Start …" at bounding box center [940, 291] width 1255 height 932
click at [1449, 628] on span at bounding box center [1450, 634] width 13 height 13
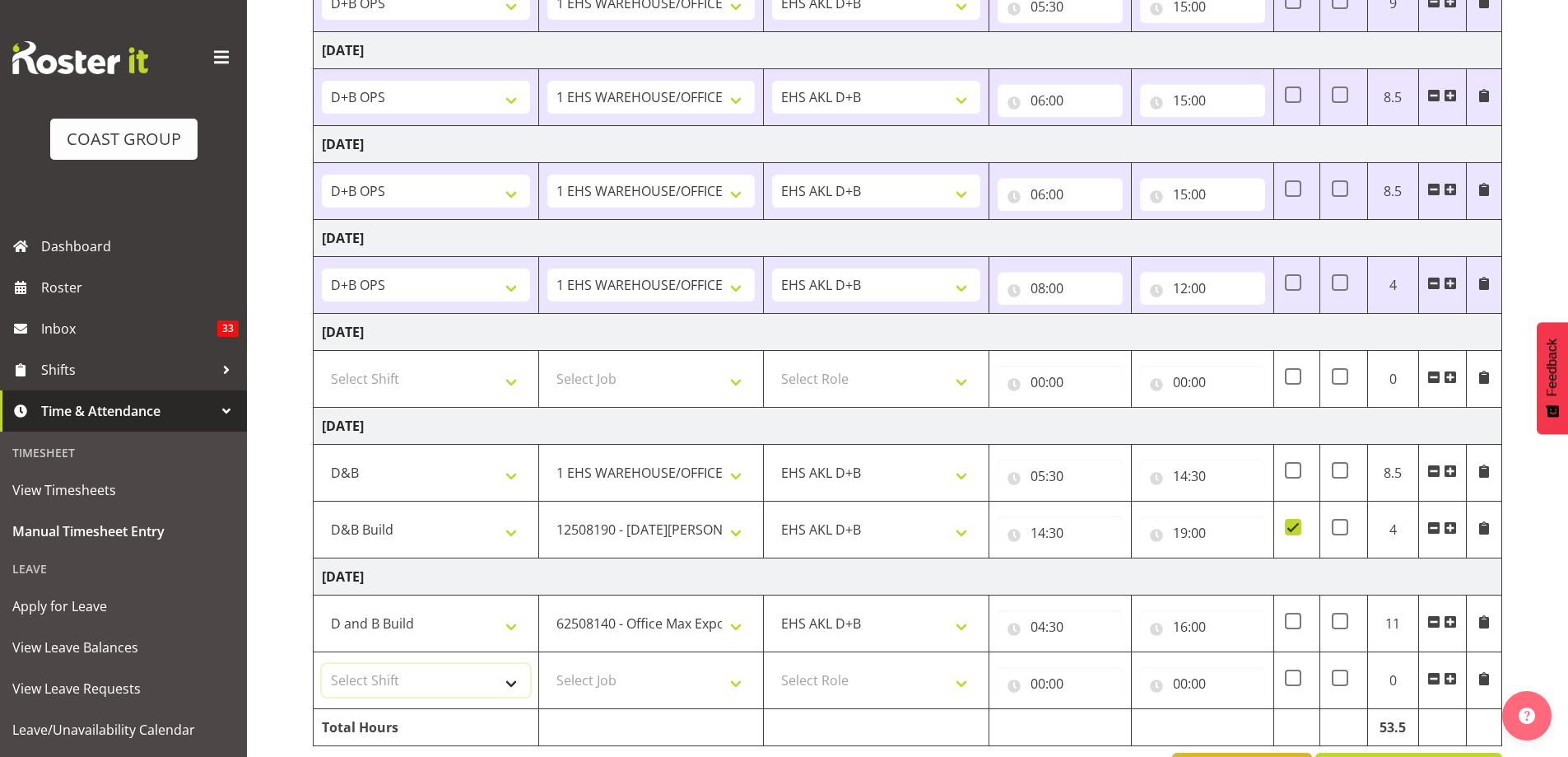
click at [516, 685] on select "Select Shift # Fieldays--[GEOGRAPHIC_DATA]. # Install Hutchwilco Boat Show at […" at bounding box center [426, 681] width 208 height 33
select select "56538"
click at [322, 664] on select "Select Shift # Fieldays--[GEOGRAPHIC_DATA]. # Install Hutchwilco Boat Show at […" at bounding box center [426, 681] width 208 height 33
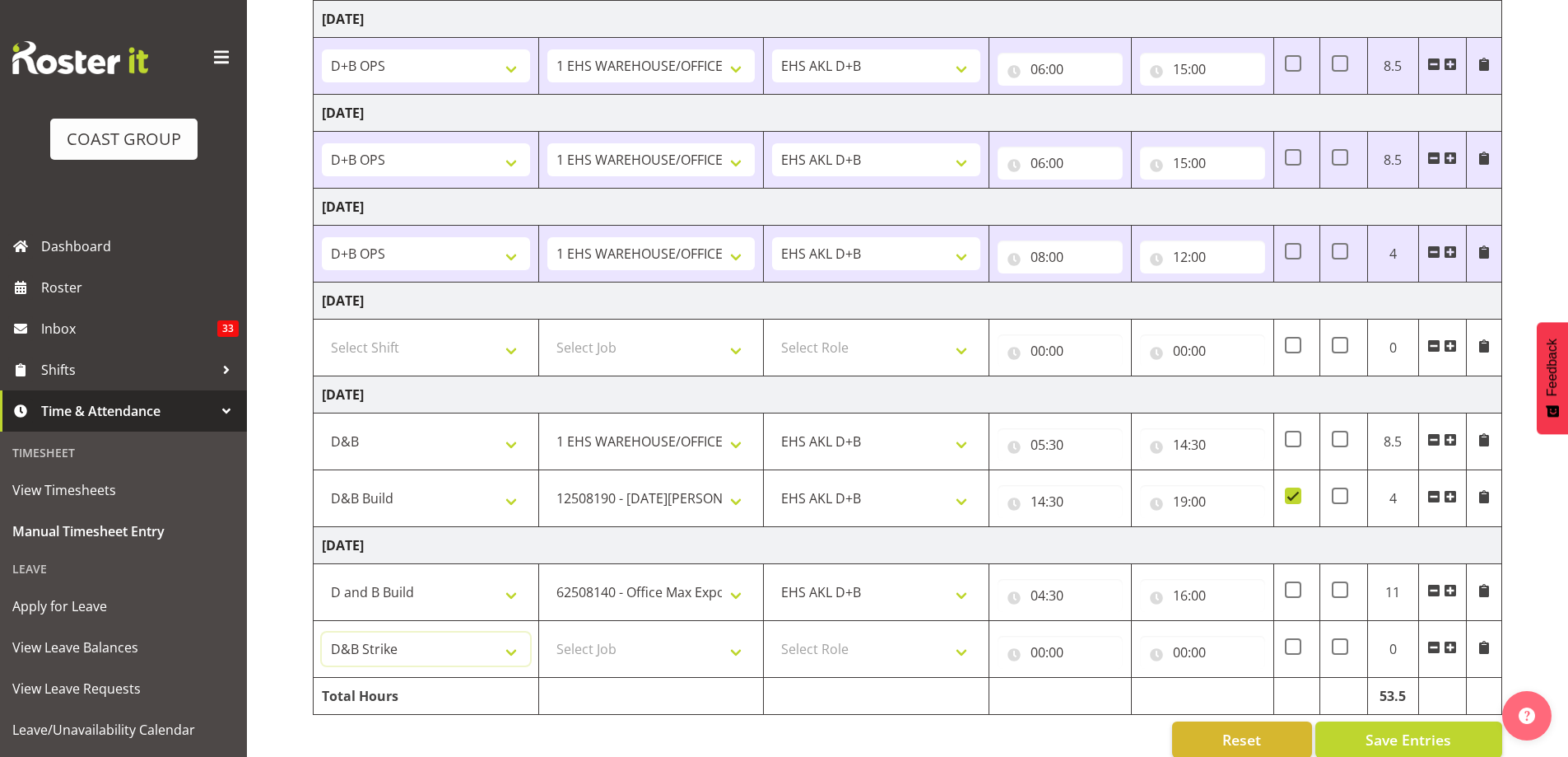
scroll to position [378, 0]
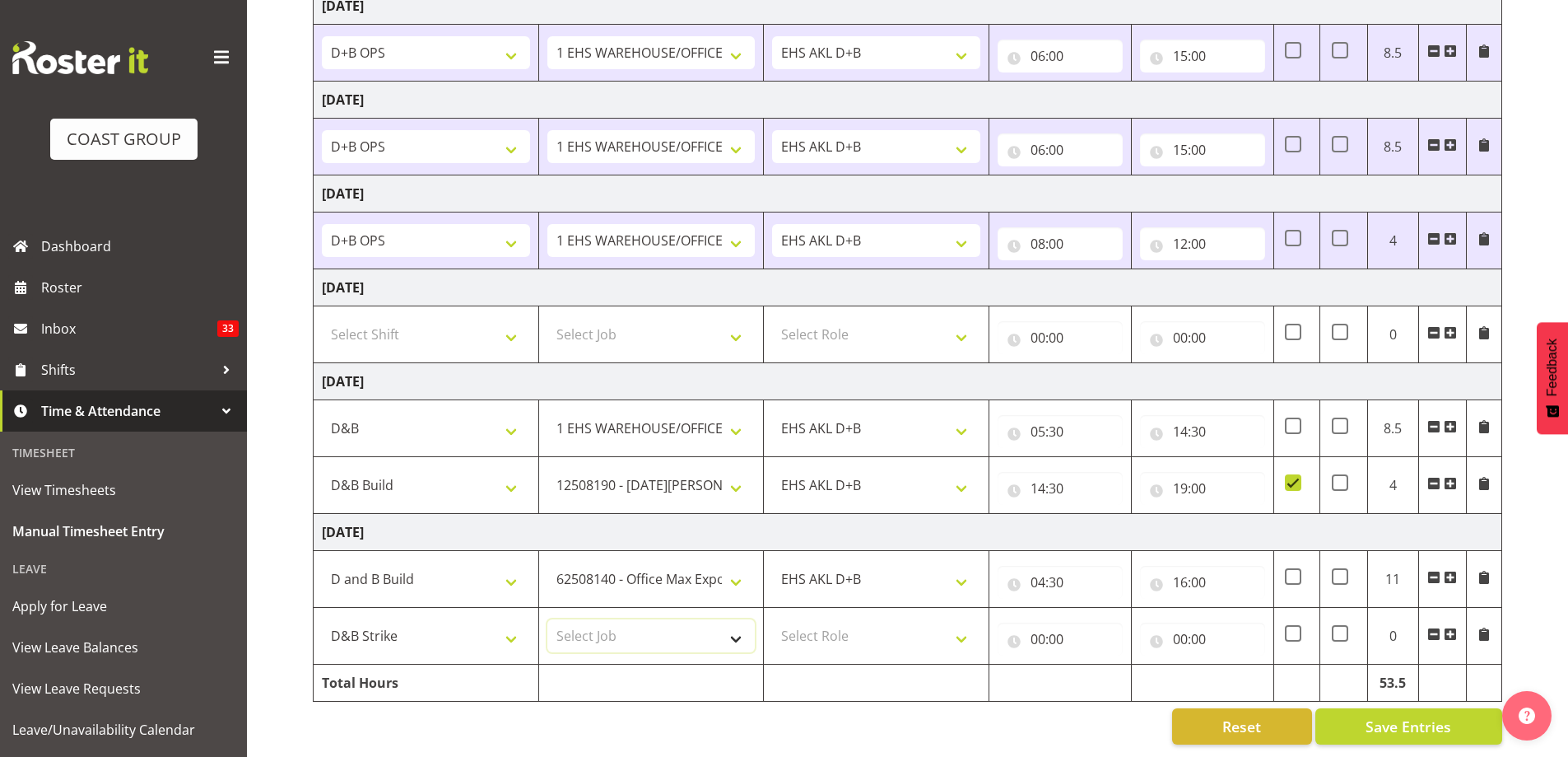
click at [733, 628] on select "Select Job 1 Carlton Events 1 [PERSON_NAME][GEOGRAPHIC_DATA] 1 [PERSON_NAME][GE…" at bounding box center [651, 636] width 208 height 33
select select "10145"
click at [548, 619] on select "Select Job 1 Carlton Events 1 [PERSON_NAME][GEOGRAPHIC_DATA] 1 [PERSON_NAME][GE…" at bounding box center [651, 636] width 208 height 33
click at [832, 628] on select "Select Role EHS AKL D+B" at bounding box center [876, 636] width 208 height 33
select select "194"
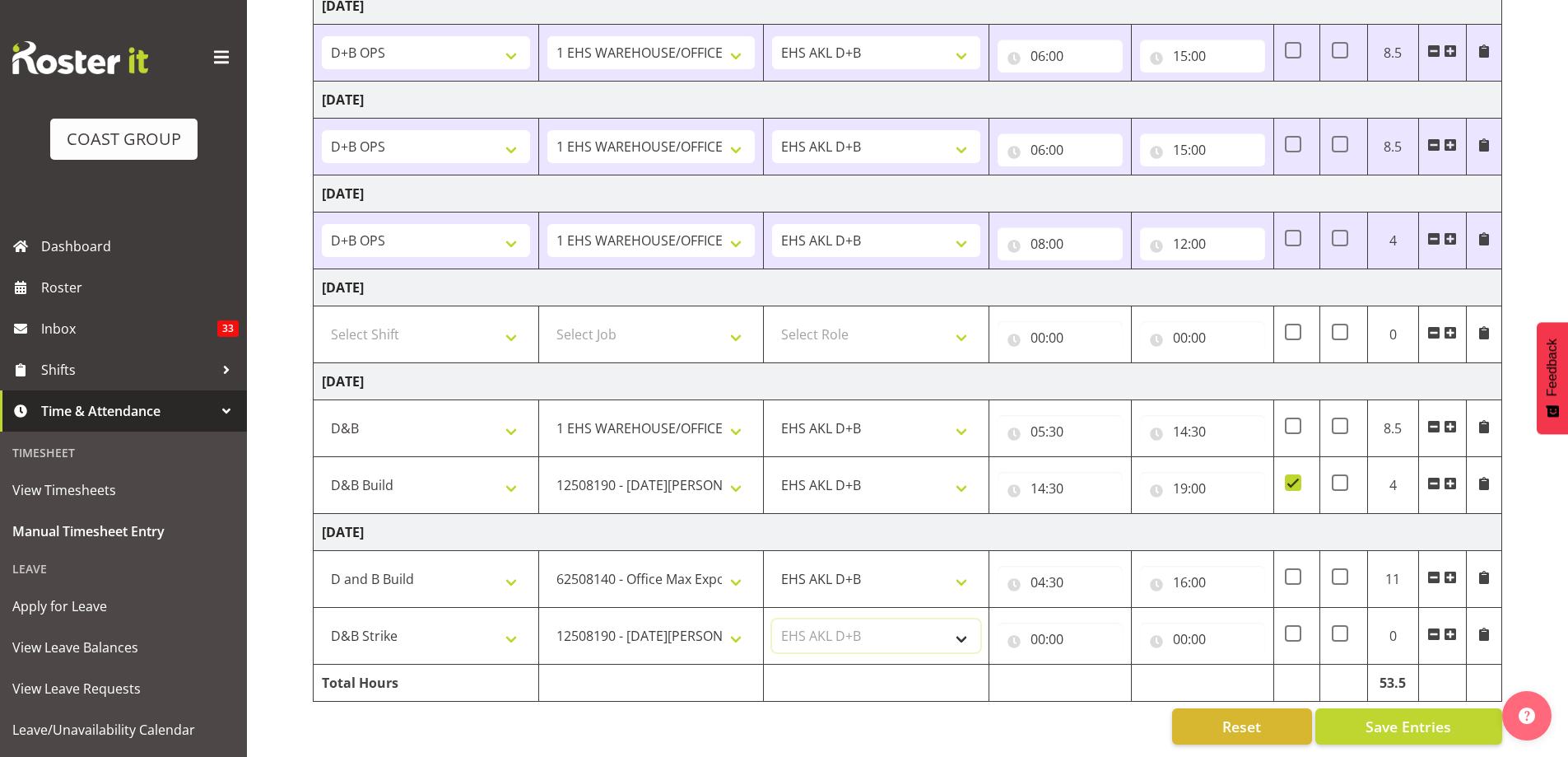
click at [772, 619] on select "Select Role EHS AKL D+B" at bounding box center [876, 636] width 208 height 33
click at [1050, 626] on input "00:00" at bounding box center [1059, 639] width 125 height 33
click at [1107, 666] on select "00 01 02 03 04 05 06 07 08 09 10 11 12 13 14 15 16 17 18 19 20 21 22 23" at bounding box center [1110, 682] width 37 height 33
select select "16"
click at [1092, 666] on select "00 01 02 03 04 05 06 07 08 09 10 11 12 13 14 15 16 17 18 19 20 21 22 23" at bounding box center [1110, 682] width 37 height 33
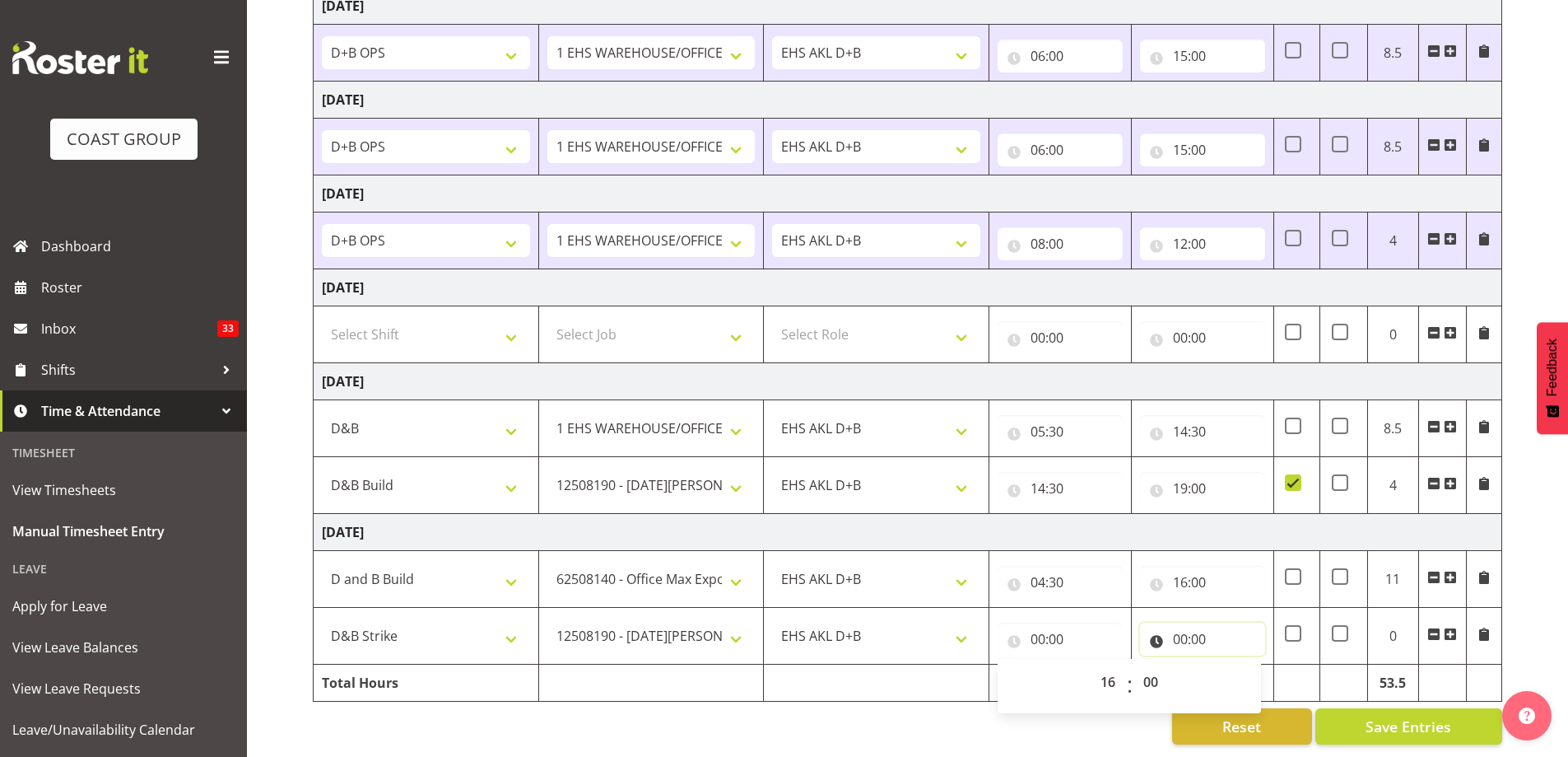
click at [1179, 632] on input "00:00" at bounding box center [1202, 639] width 125 height 33
type input "16:00"
click at [1249, 669] on select "00 01 02 03 04 05 06 07 08 09 10 11 12 13 14 15 16 17 18 19 20 21 22 23" at bounding box center [1252, 682] width 37 height 33
select select "22"
click at [1234, 666] on select "00 01 02 03 04 05 06 07 08 09 10 11 12 13 14 15 16 17 18 19 20 21 22 23" at bounding box center [1252, 682] width 37 height 33
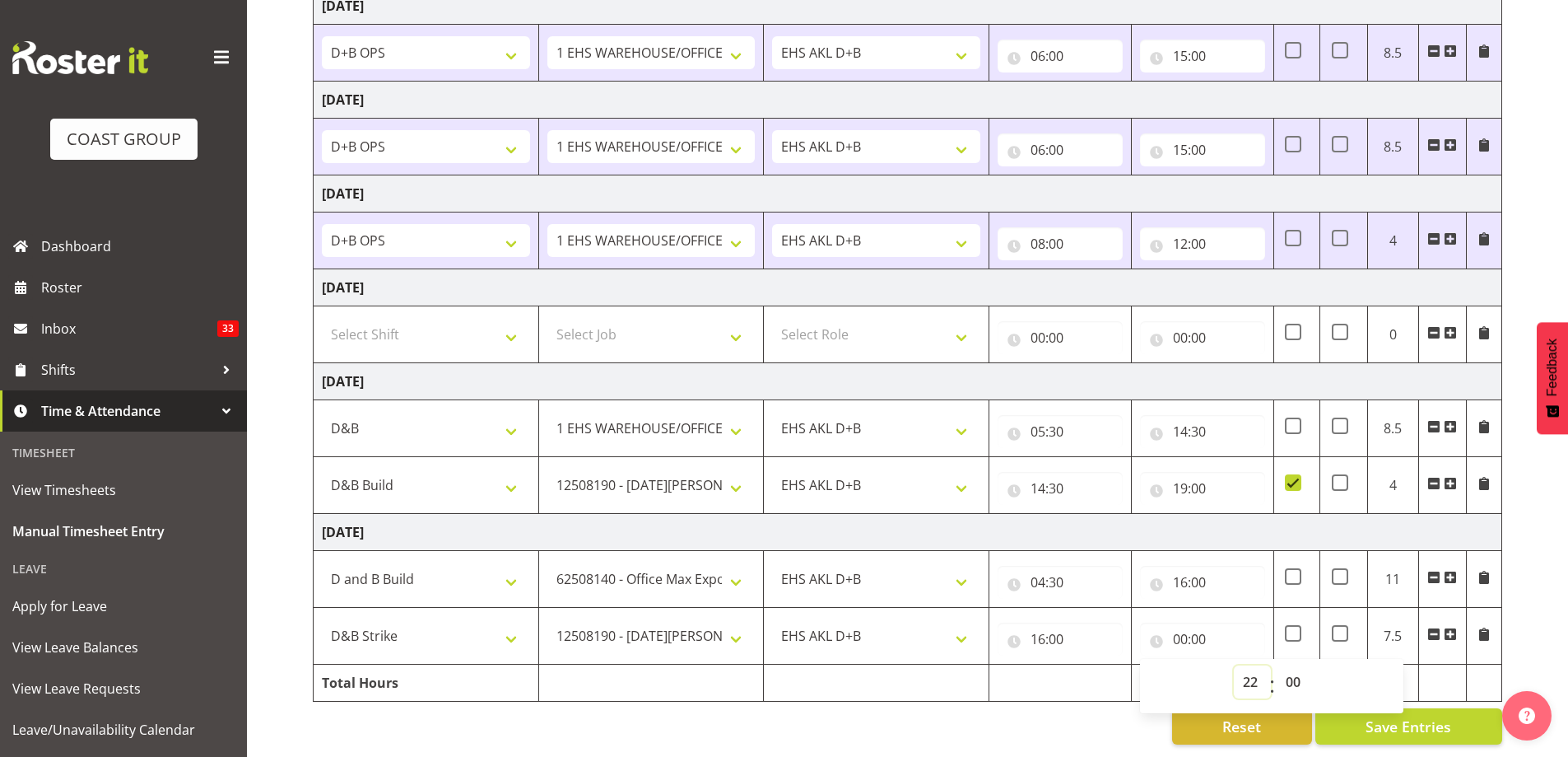
type input "22:00"
click at [1295, 625] on span at bounding box center [1293, 633] width 17 height 17
click at [1295, 628] on input "checkbox" at bounding box center [1290, 633] width 11 height 11
checkbox input "true"
click at [1440, 715] on span "Save Entries" at bounding box center [1408, 726] width 85 height 22
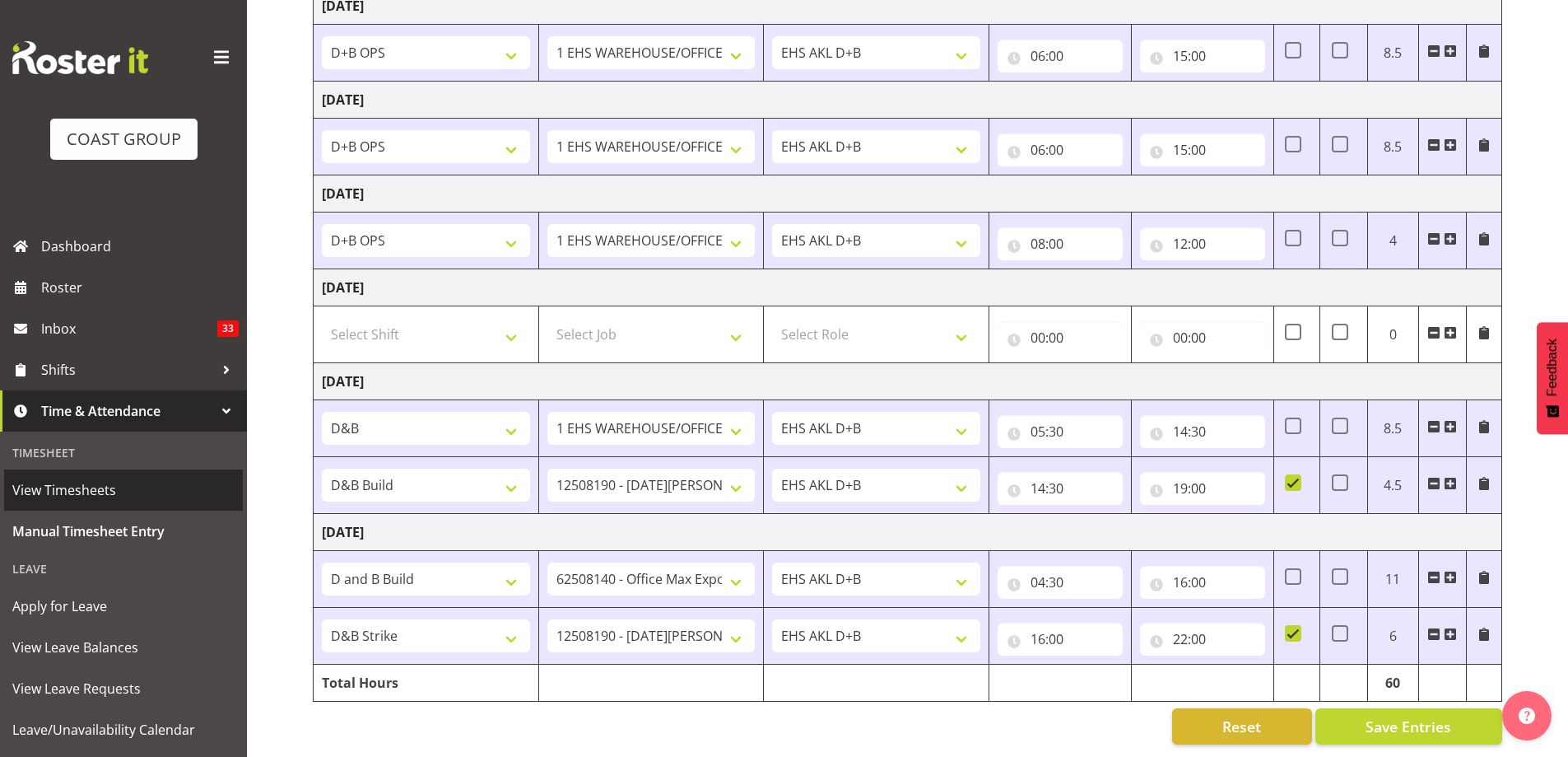
click at [86, 493] on span "View Timesheets" at bounding box center [124, 490] width 222 height 25
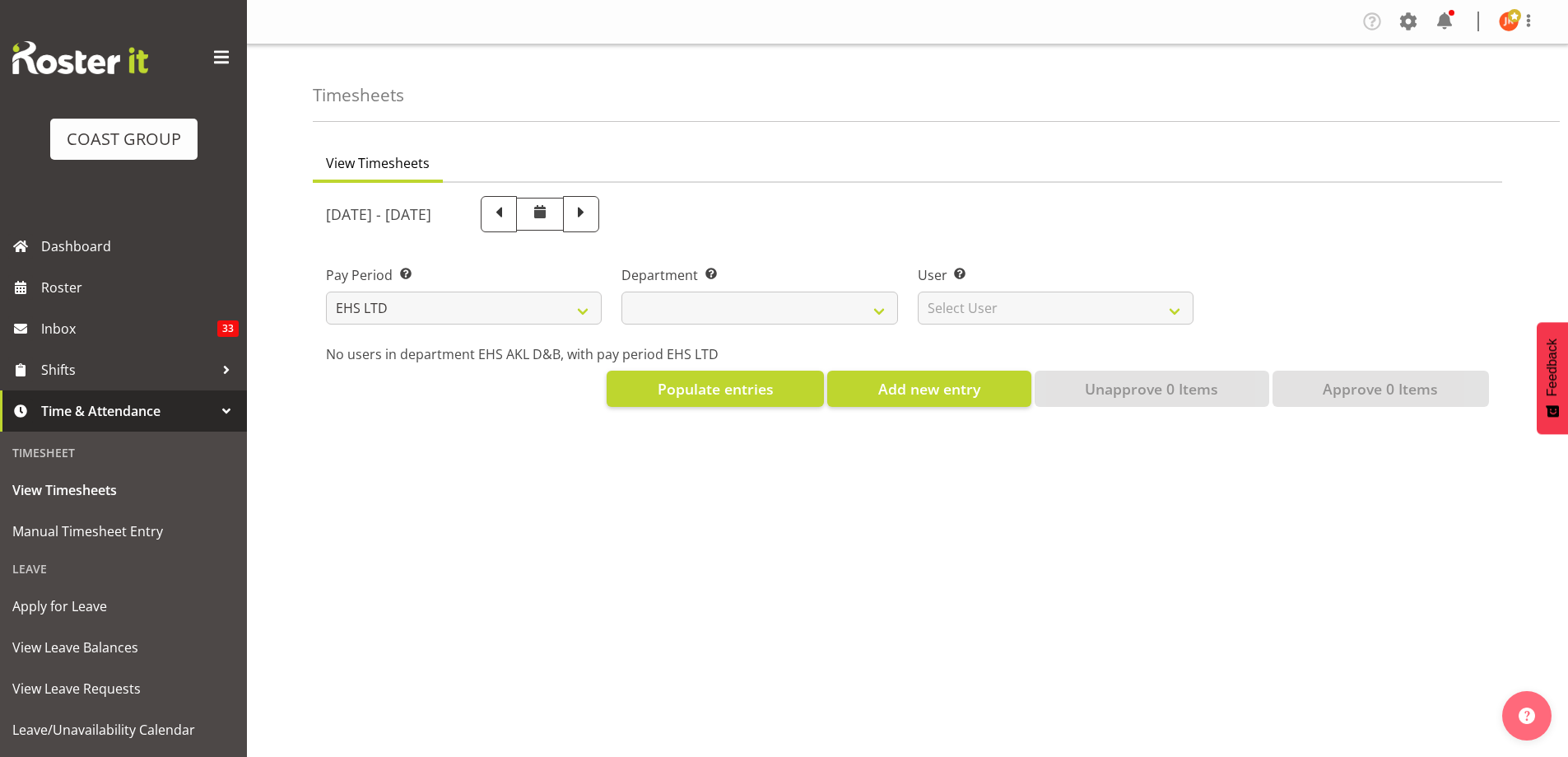
select select "7"
select select
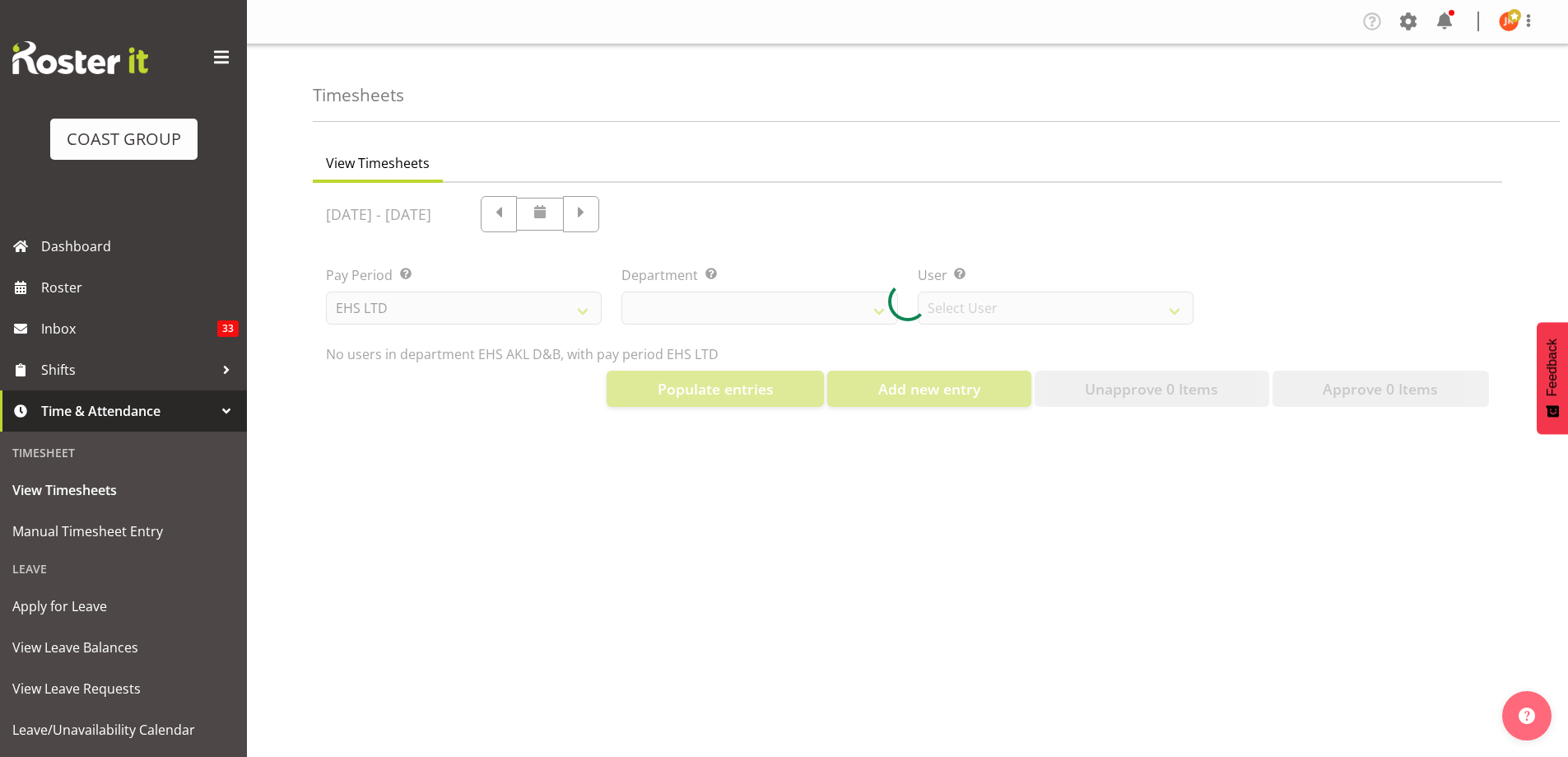
select select "3116"
